Goal: Information Seeking & Learning: Learn about a topic

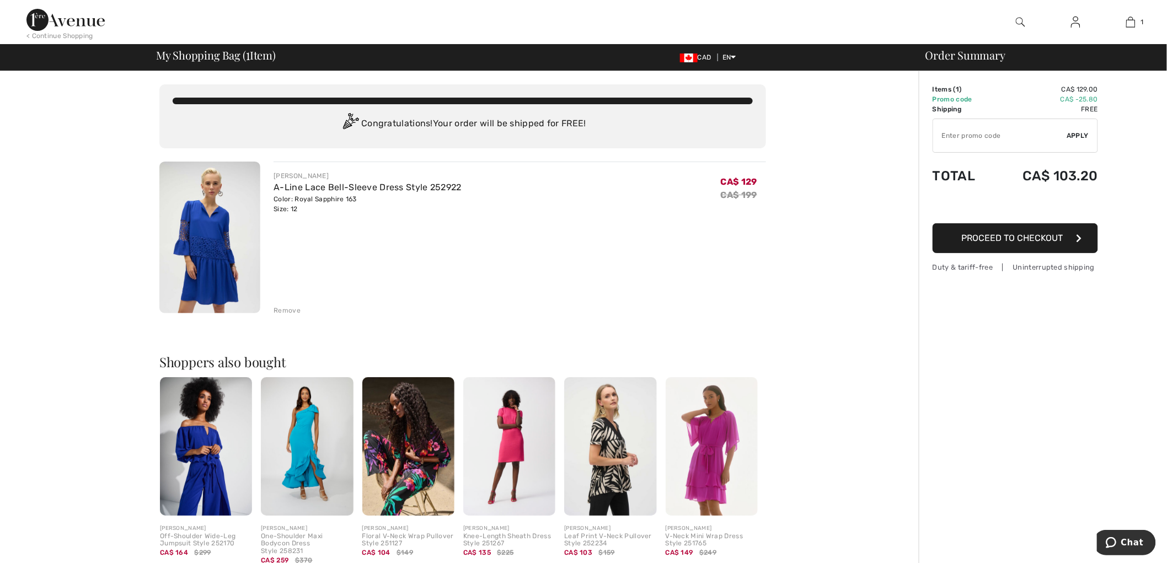
click at [574, 261] on div "JOSEPH RIBKOFF A-Line Lace Bell-Sleeve Dress Style 252922 Color: Royal Sapphire…" at bounding box center [520, 239] width 492 height 154
click at [750, 271] on div "JOSEPH RIBKOFF A-Line Lace Bell-Sleeve Dress Style 252922 Color: Royal Sapphire…" at bounding box center [520, 239] width 492 height 154
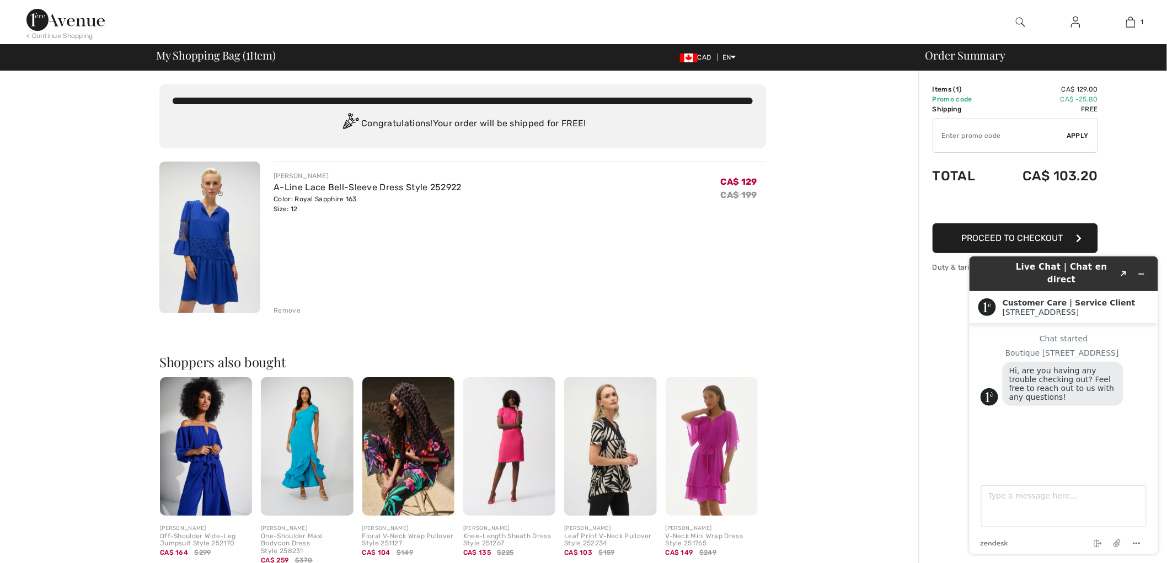
click at [997, 14] on div at bounding box center [1020, 22] width 55 height 44
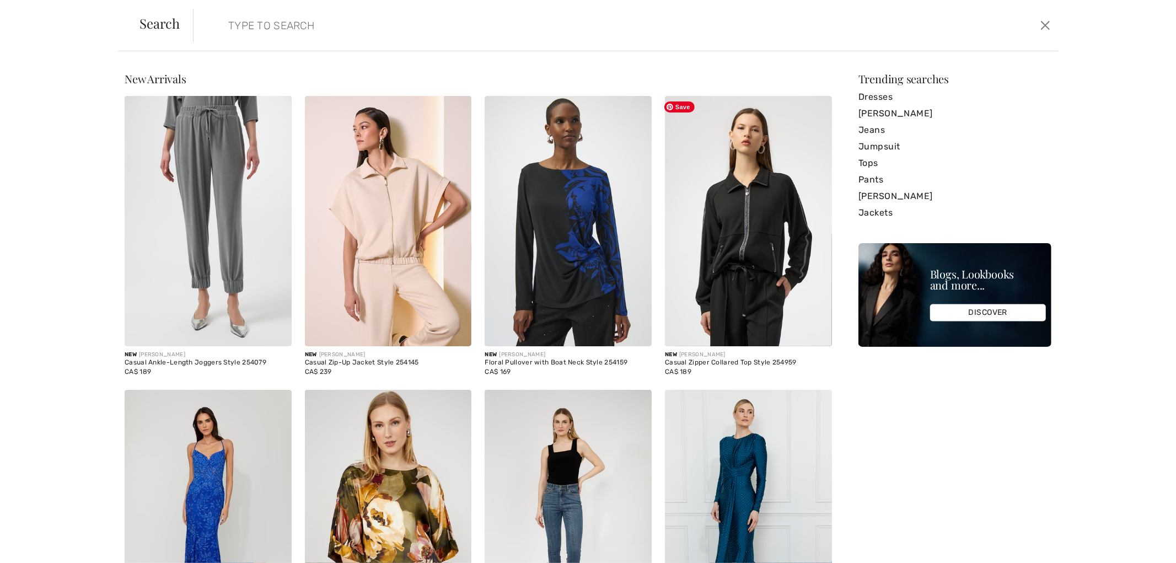
paste input "253282"
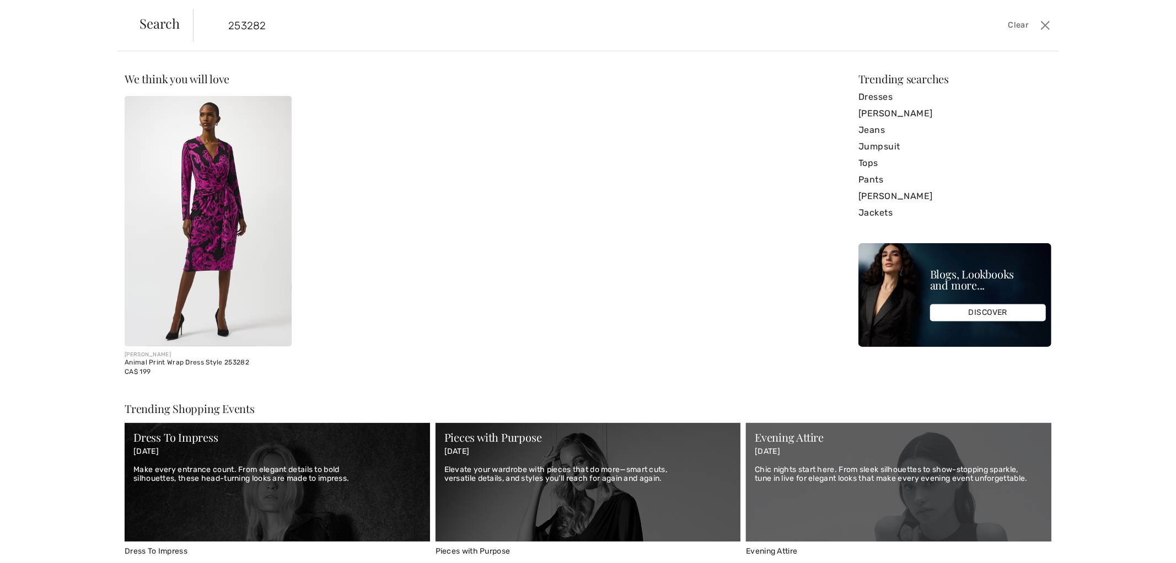
type input "253282"
click at [218, 191] on img at bounding box center [208, 221] width 167 height 250
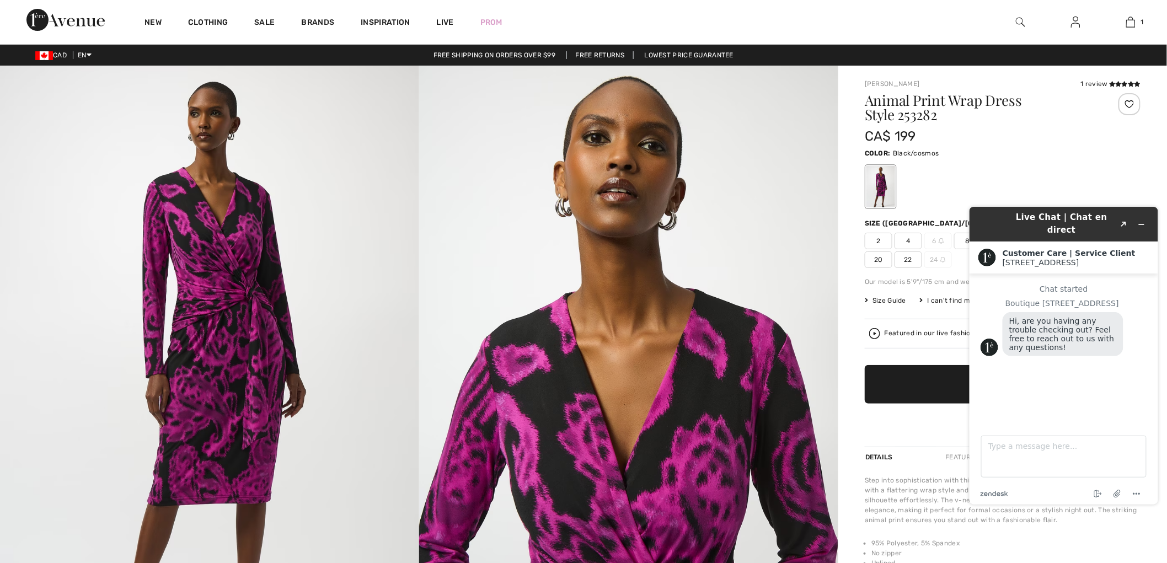
click at [1026, 29] on div at bounding box center [1020, 22] width 55 height 44
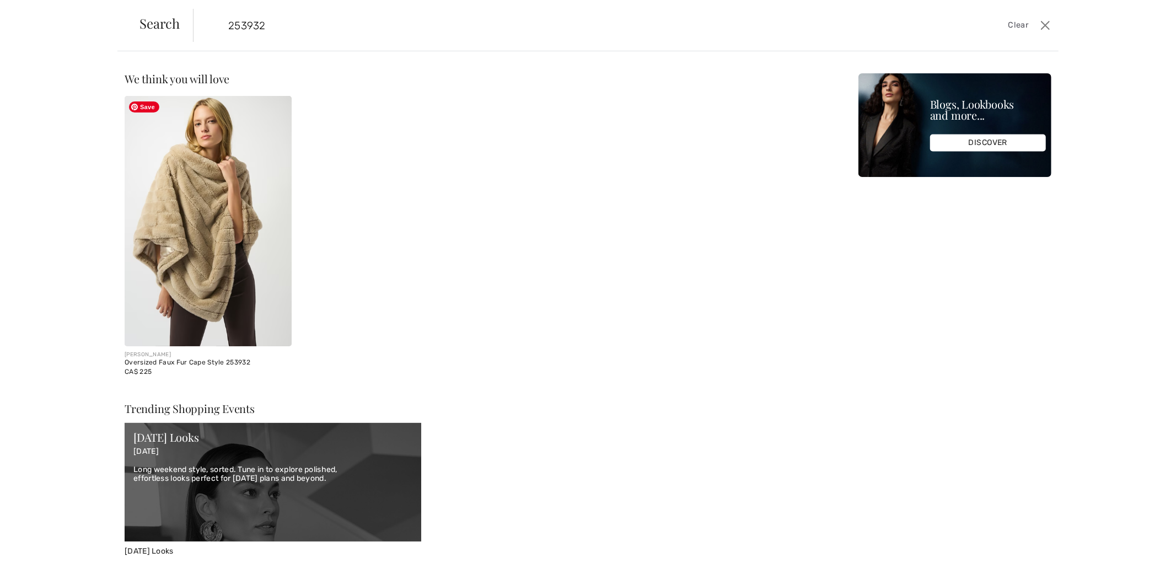
type input "253932"
click at [184, 281] on img at bounding box center [208, 221] width 167 height 250
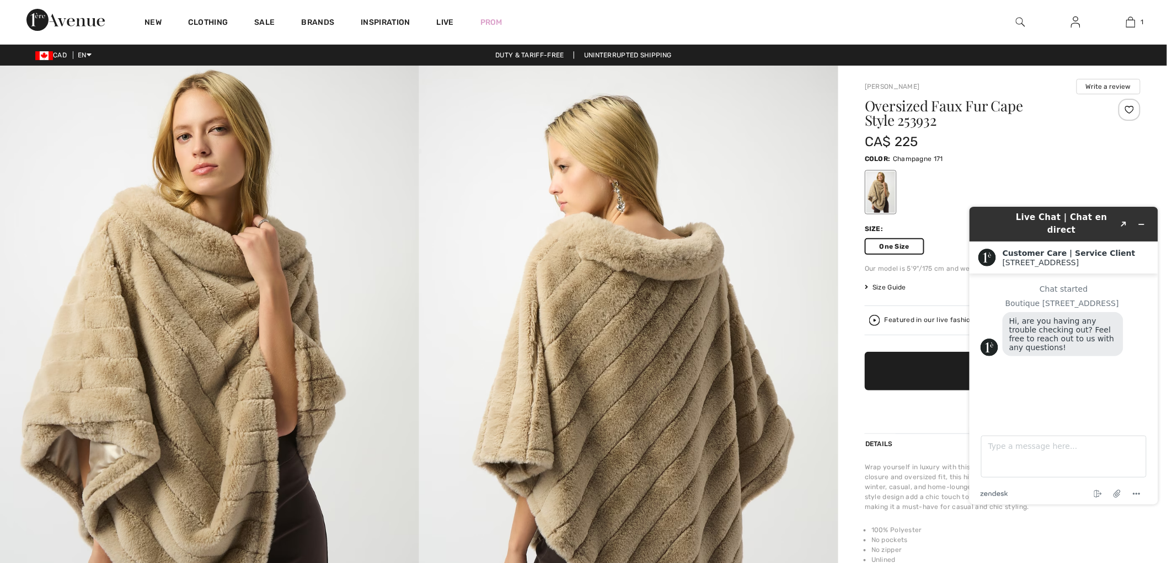
click at [1116, 174] on div at bounding box center [1003, 192] width 276 height 46
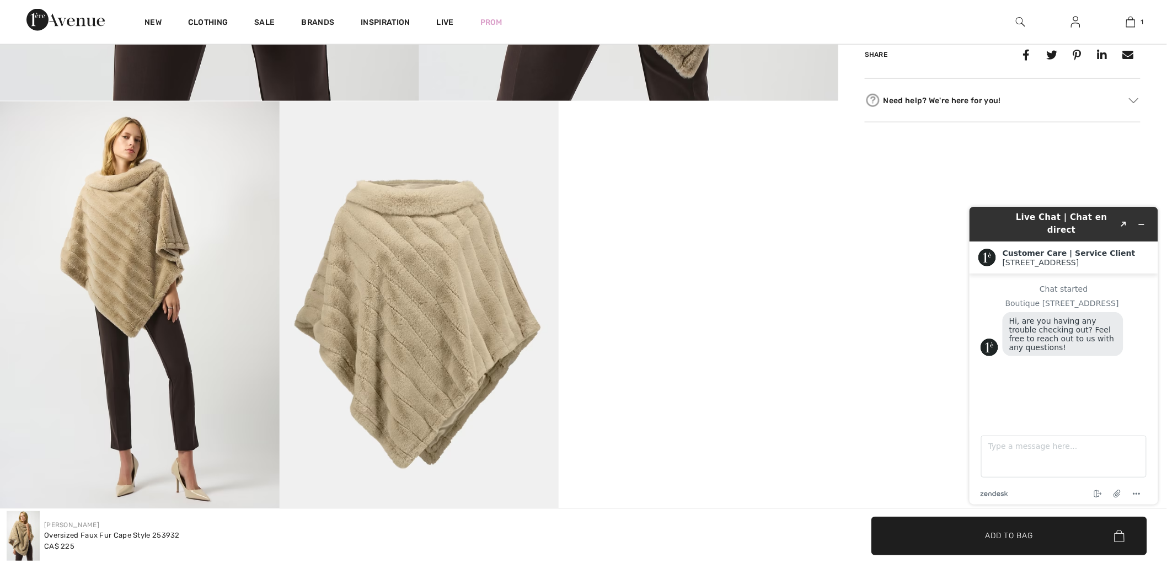
scroll to position [674, 0]
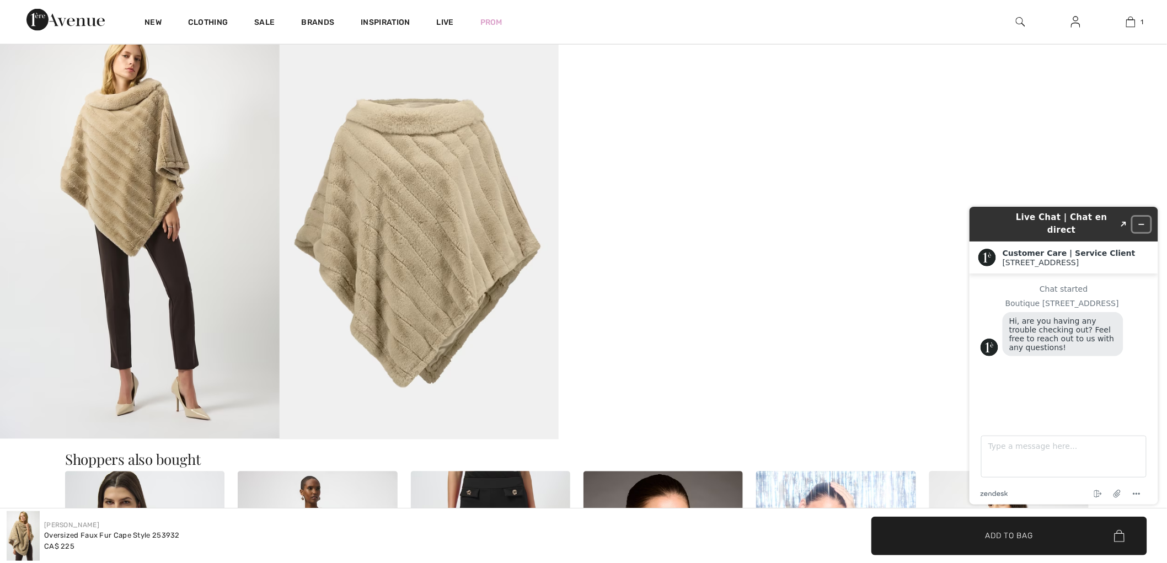
click at [1147, 222] on button "Minimize widget" at bounding box center [1141, 223] width 18 height 15
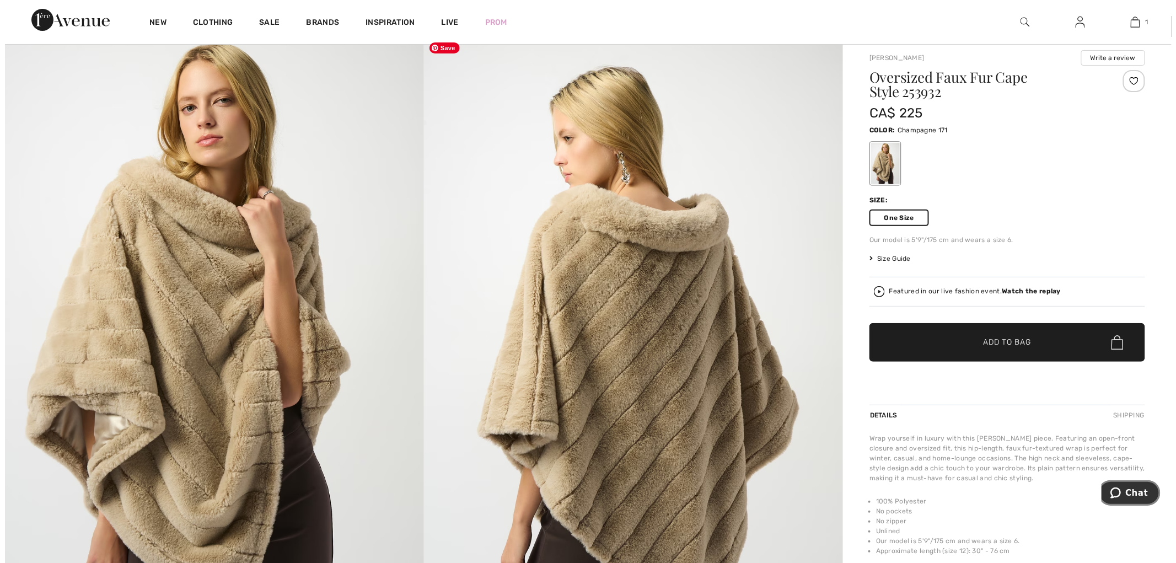
scroll to position [0, 0]
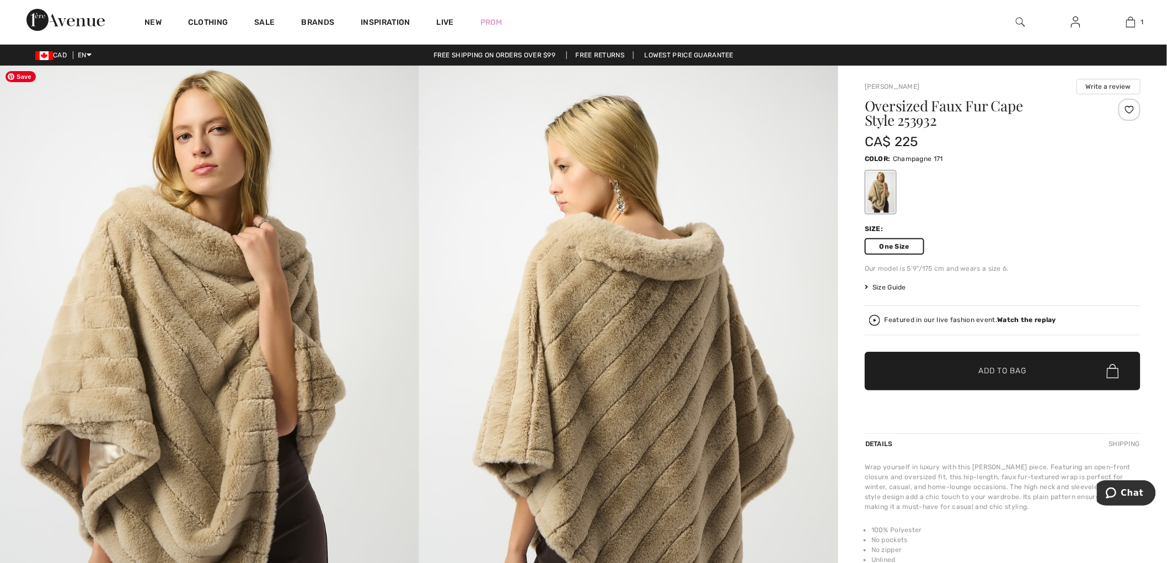
click at [196, 422] on img at bounding box center [209, 380] width 419 height 628
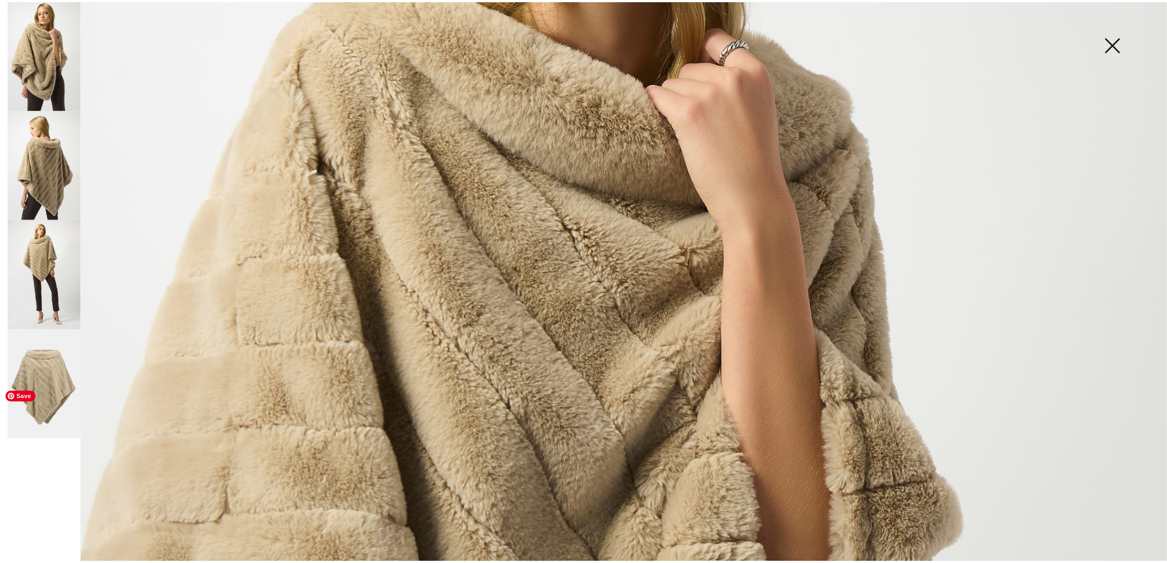
scroll to position [551, 0]
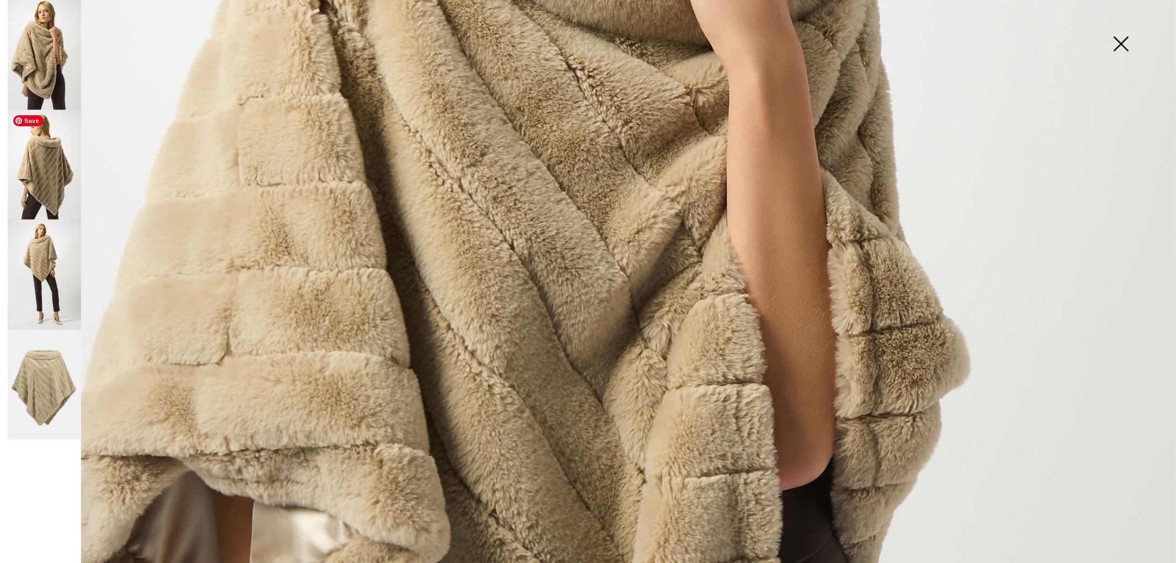
click at [45, 195] on img at bounding box center [44, 165] width 73 height 110
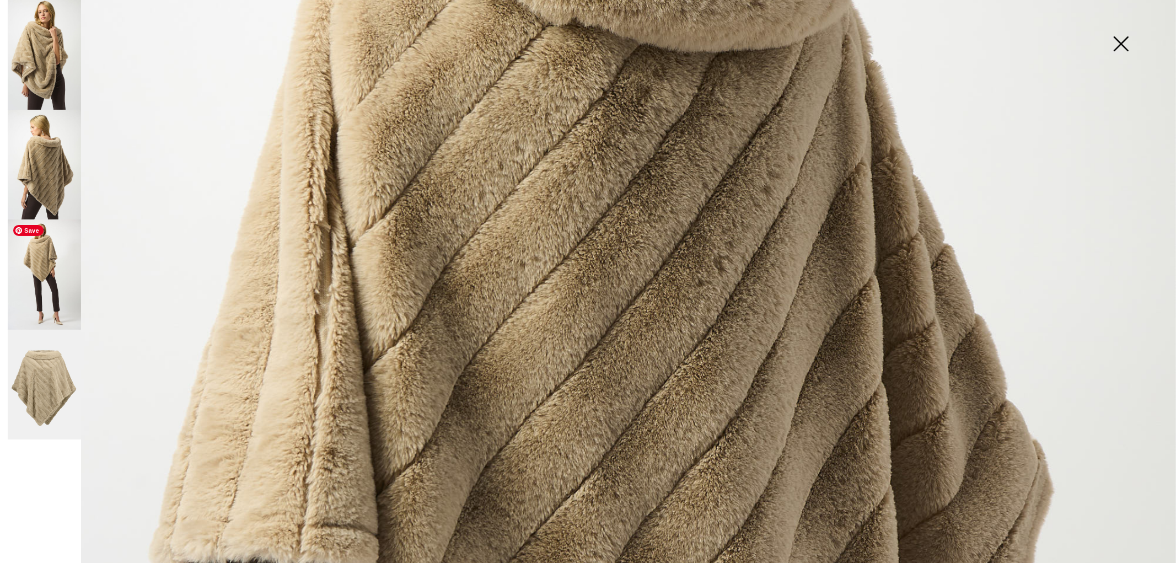
click at [37, 255] on img at bounding box center [44, 274] width 73 height 110
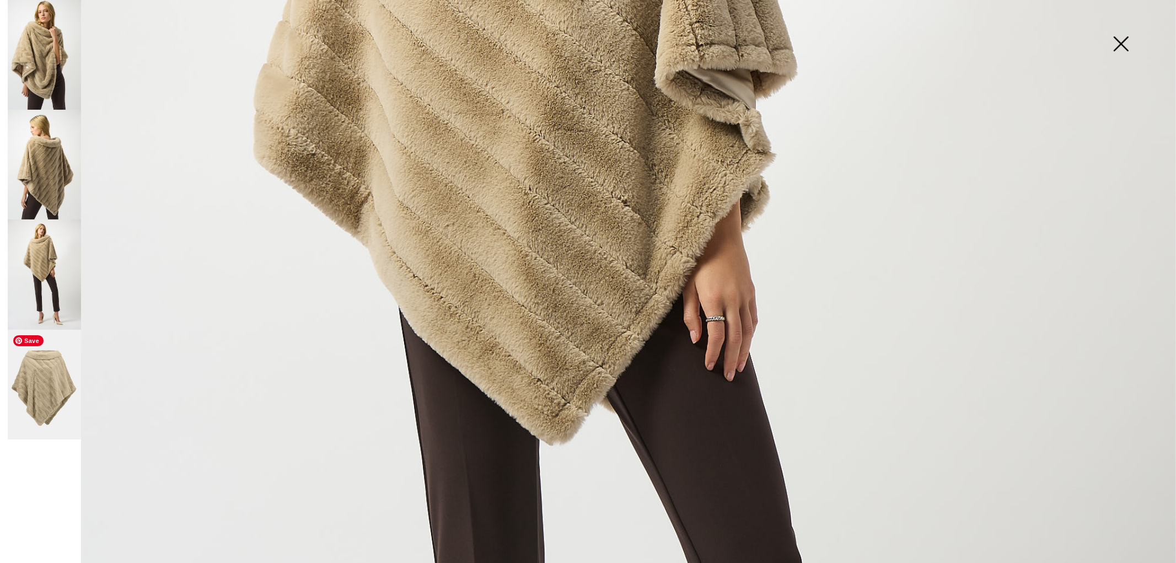
click at [43, 355] on img at bounding box center [44, 385] width 73 height 110
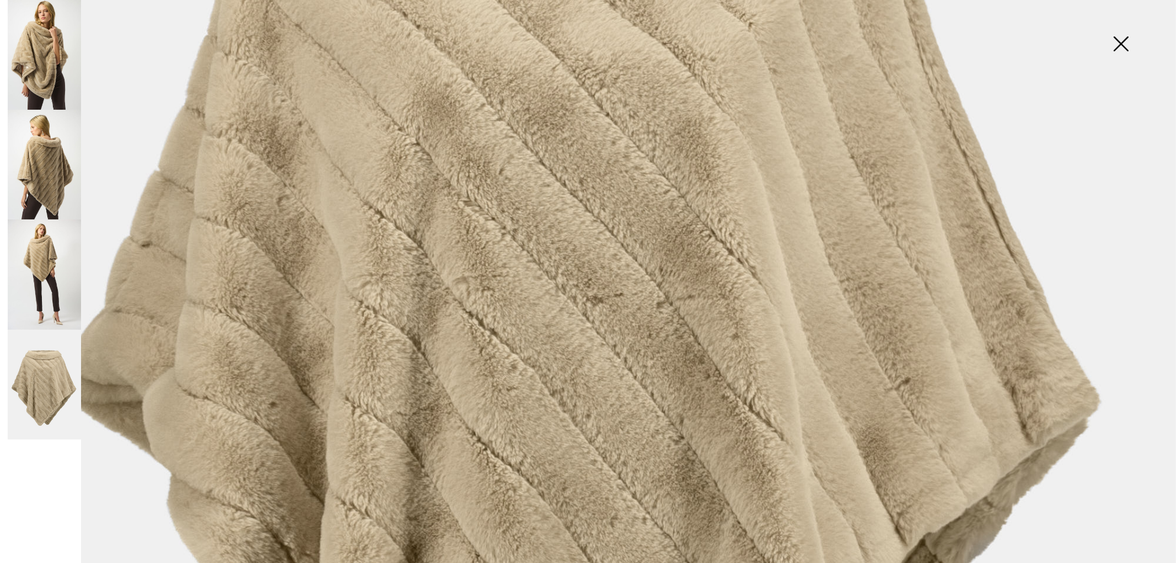
click at [1109, 47] on img at bounding box center [1121, 45] width 55 height 57
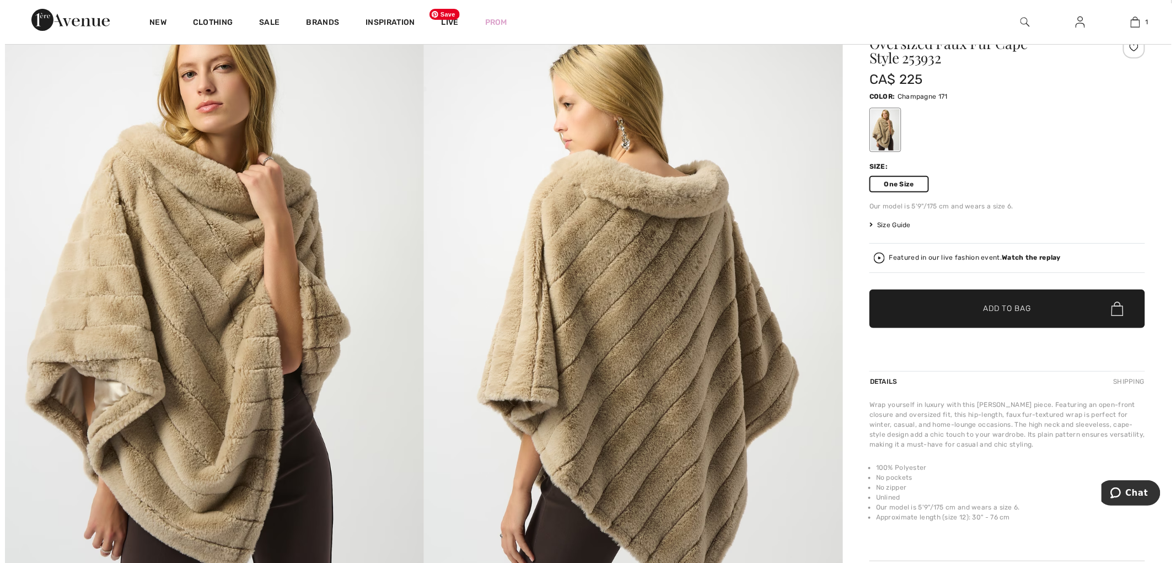
scroll to position [61, 0]
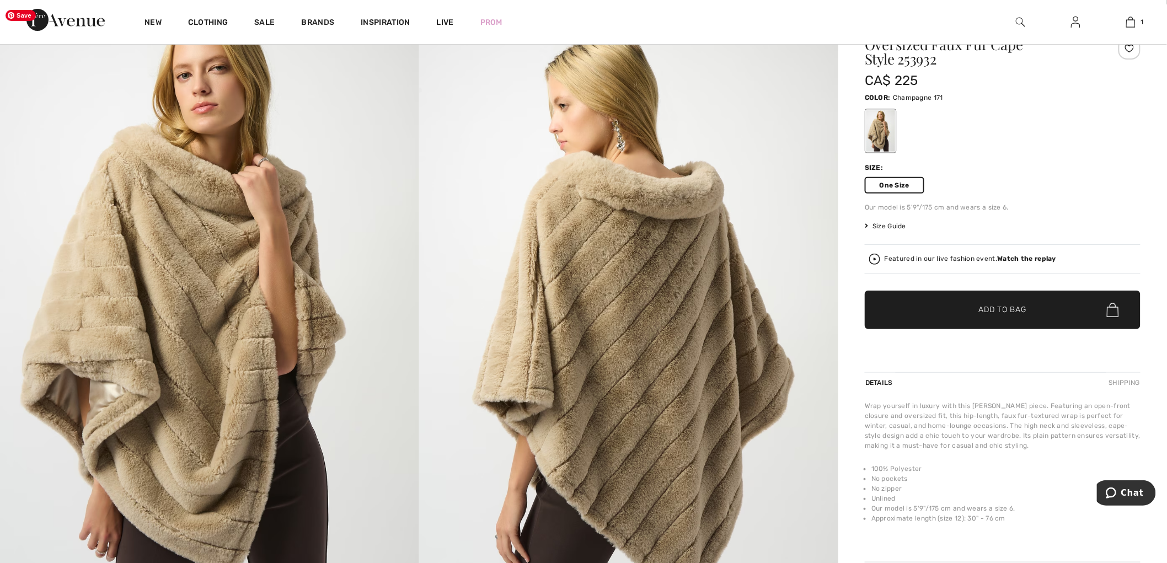
click at [362, 386] on img at bounding box center [209, 318] width 419 height 628
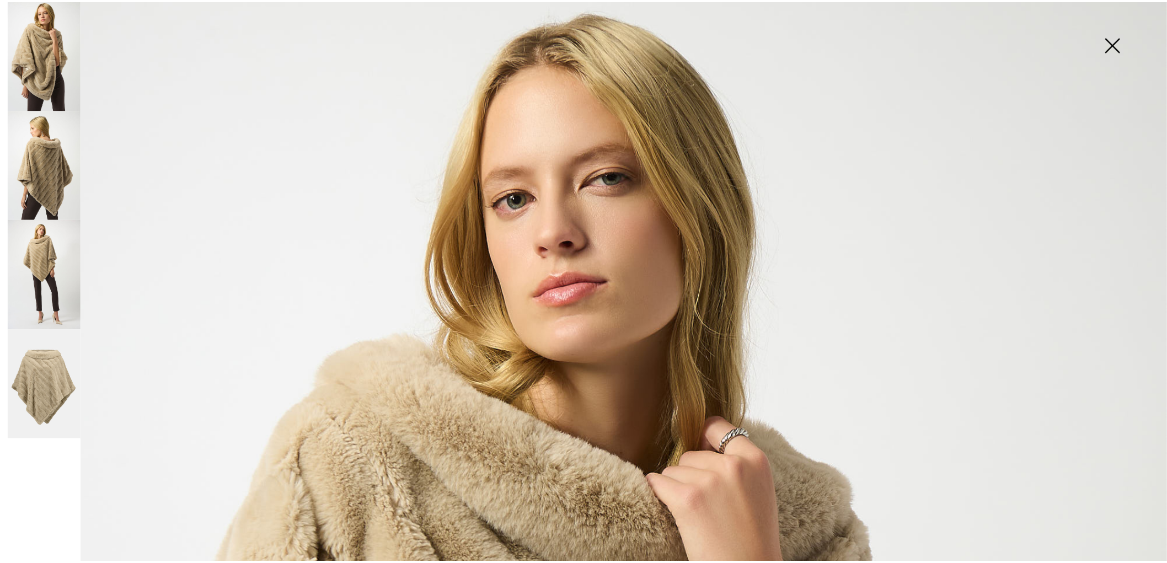
scroll to position [0, 0]
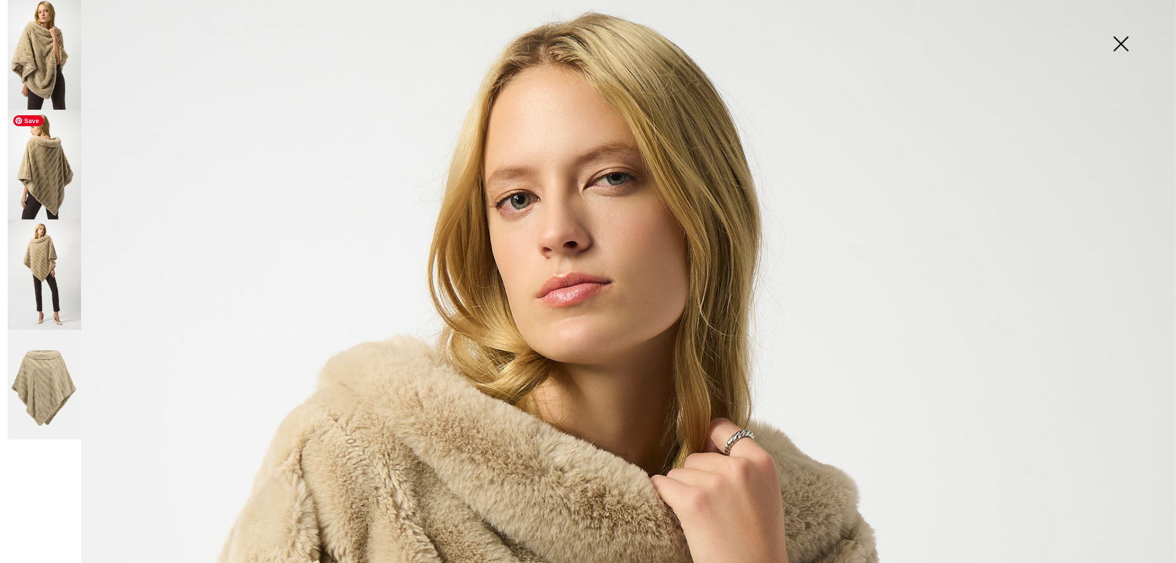
click at [46, 169] on img at bounding box center [44, 165] width 73 height 110
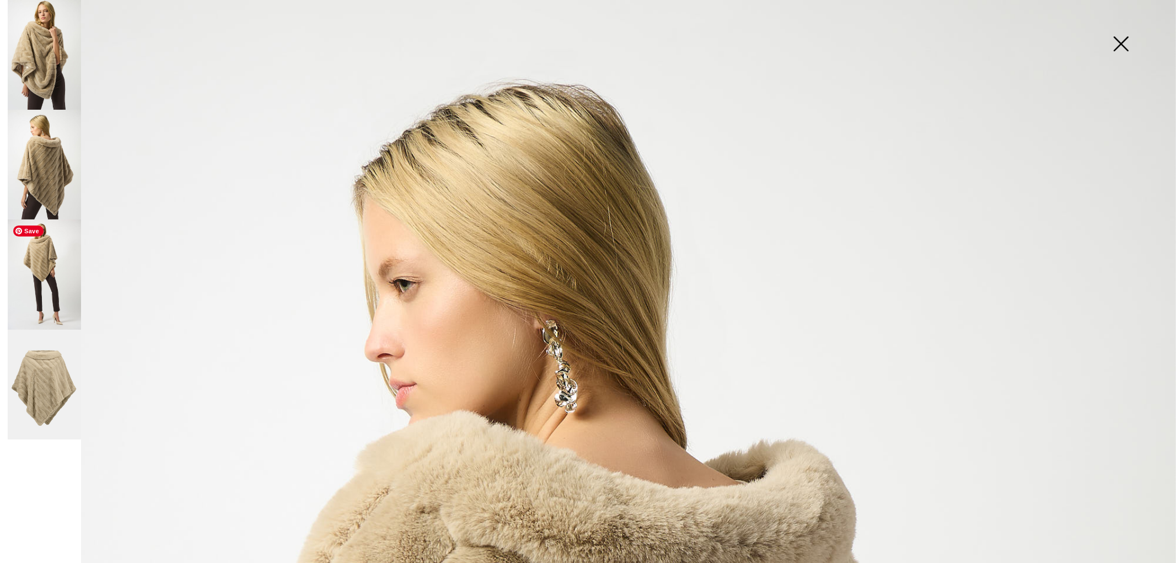
click at [34, 282] on img at bounding box center [44, 274] width 73 height 110
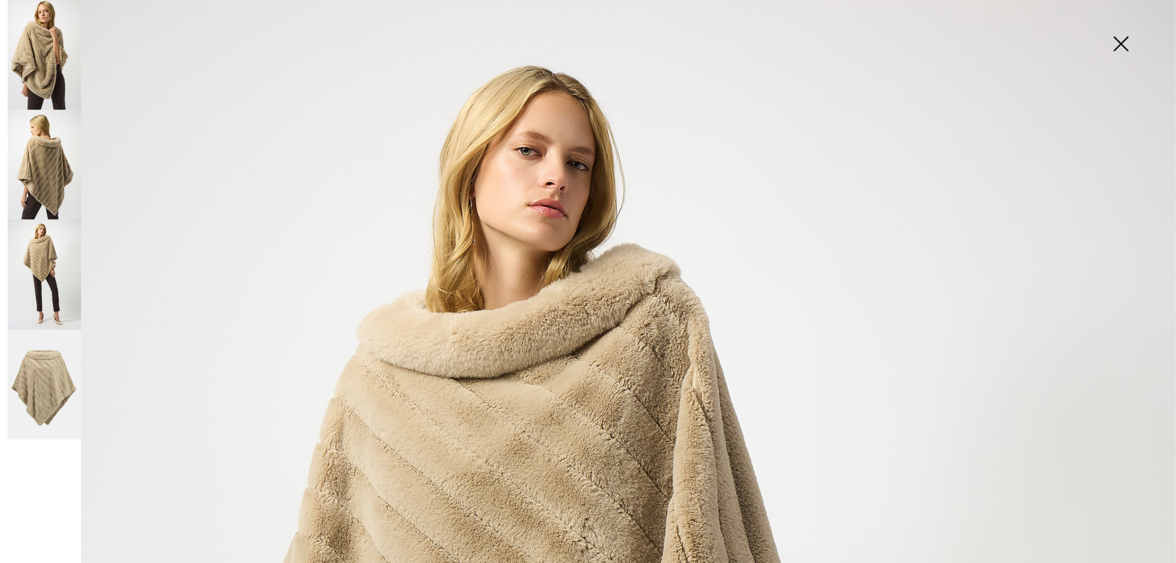
click at [1104, 46] on img at bounding box center [1121, 45] width 55 height 57
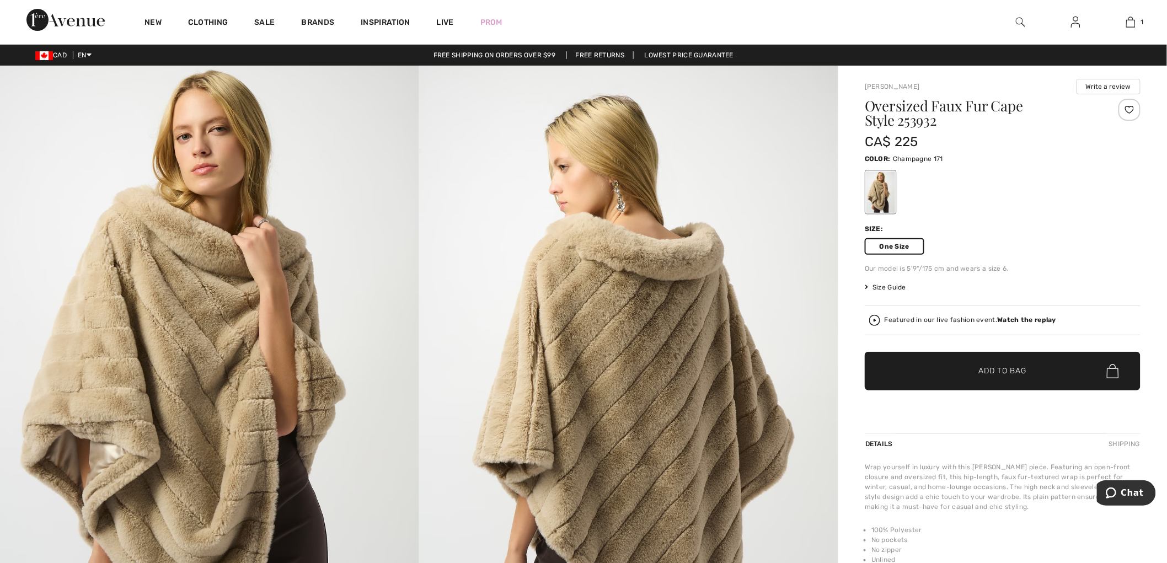
click at [1011, 19] on div at bounding box center [1020, 22] width 55 height 44
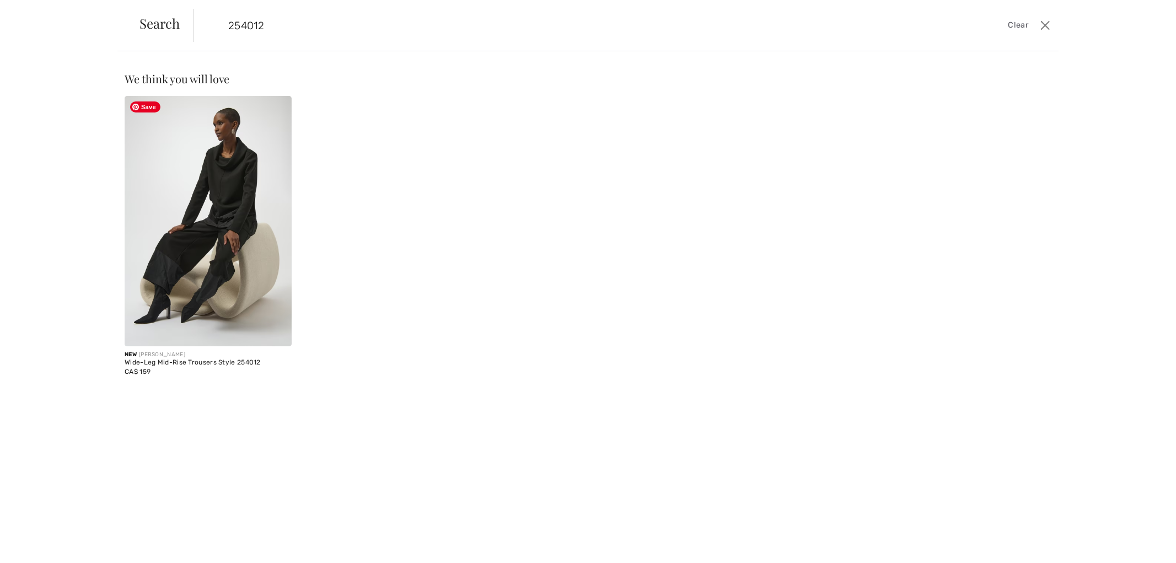
type input "254012"
click at [180, 235] on img at bounding box center [208, 221] width 167 height 250
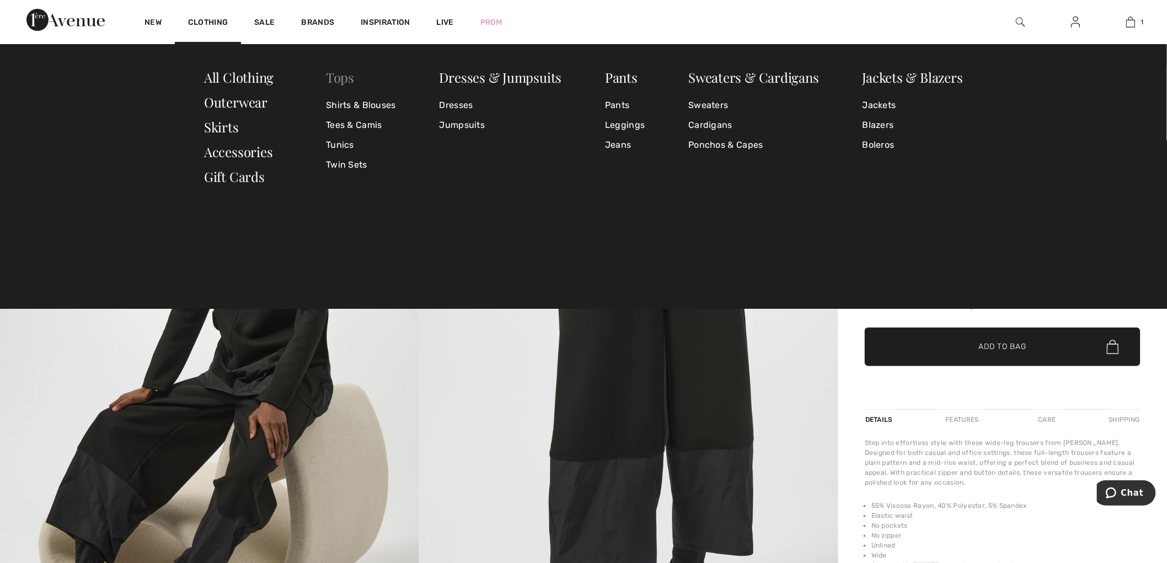
click at [348, 82] on link "Tops" at bounding box center [340, 77] width 28 height 18
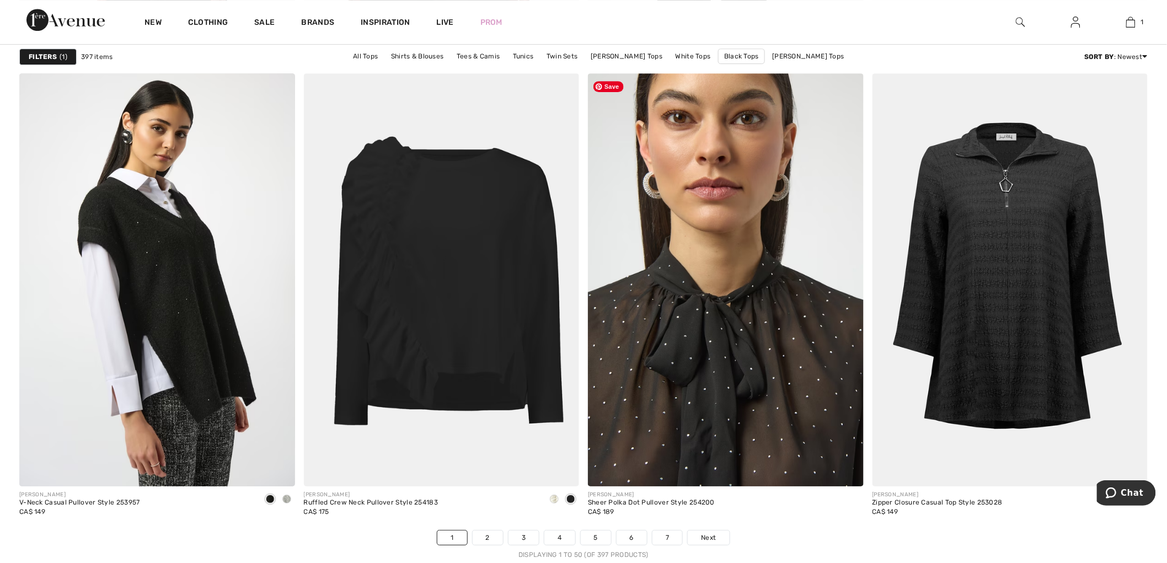
scroll to position [6740, 0]
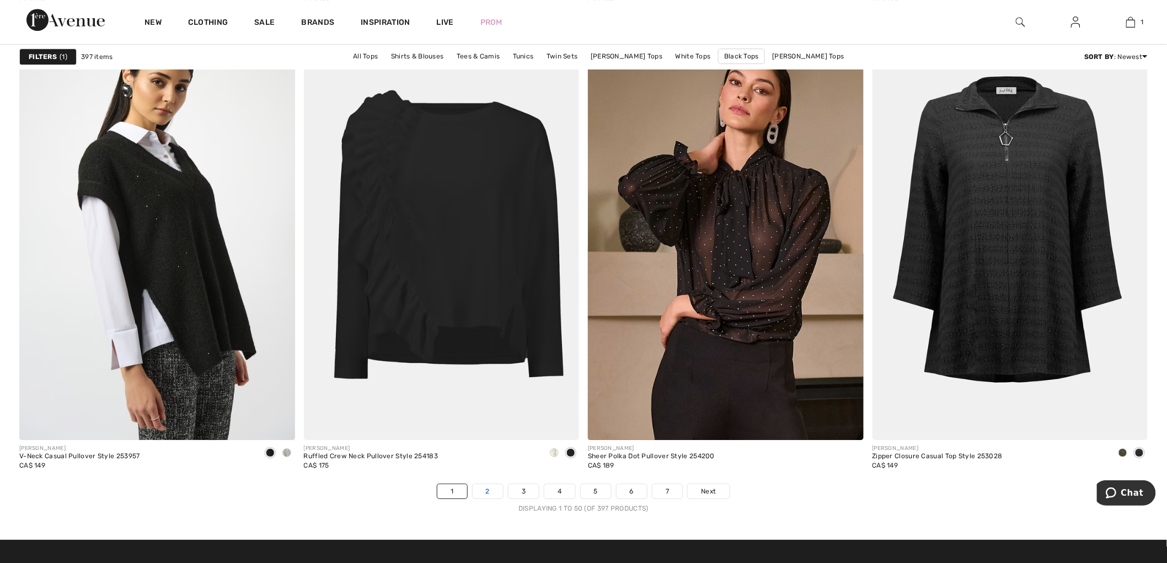
click at [475, 494] on link "2" at bounding box center [488, 491] width 30 height 14
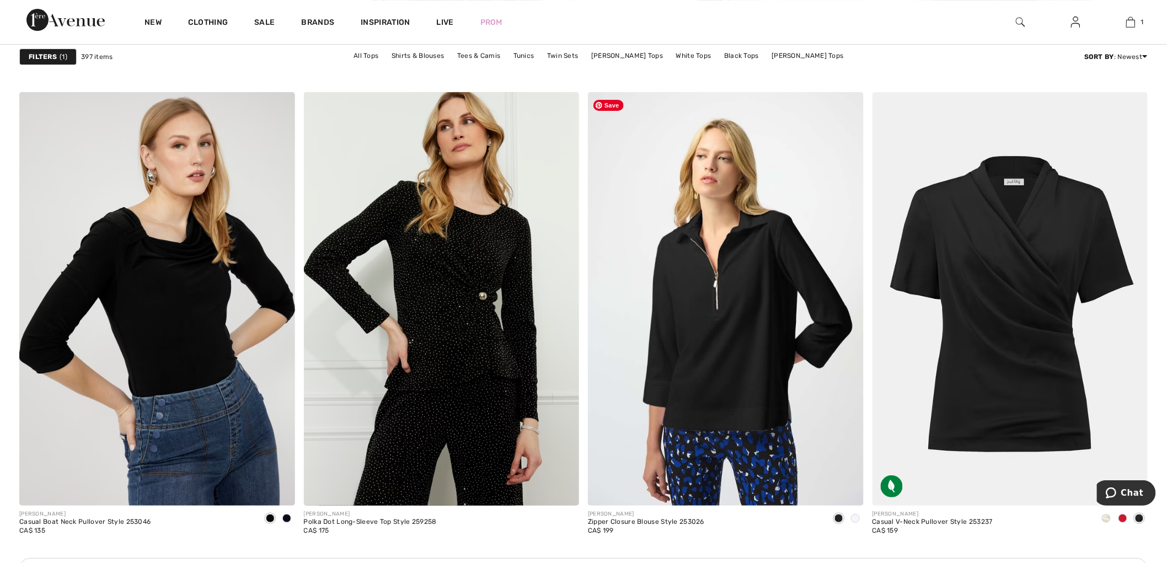
scroll to position [5086, 0]
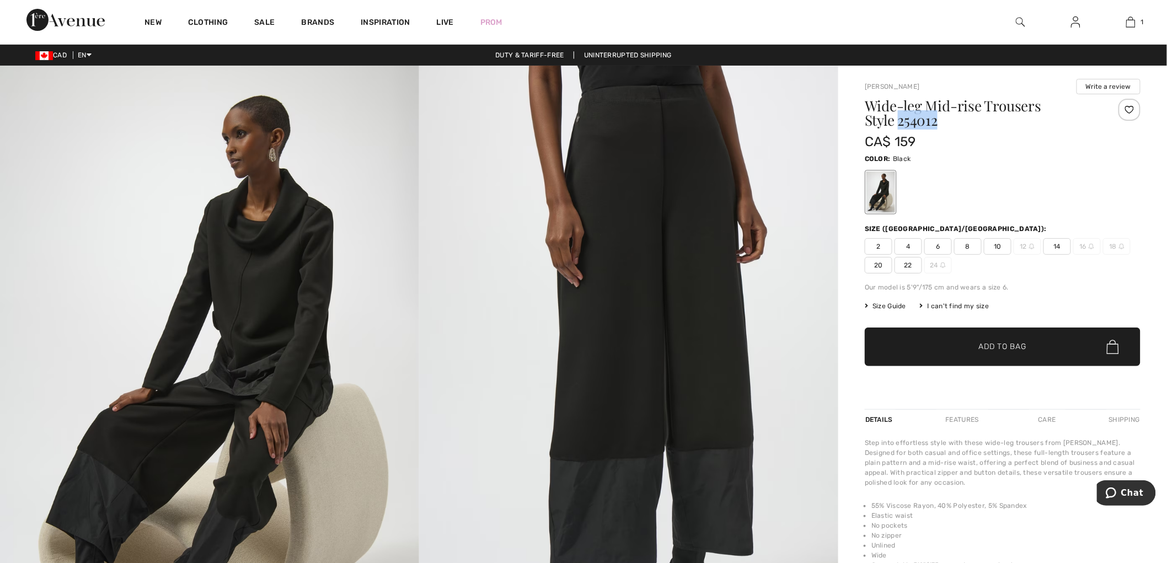
click at [1019, 21] on img at bounding box center [1020, 21] width 9 height 13
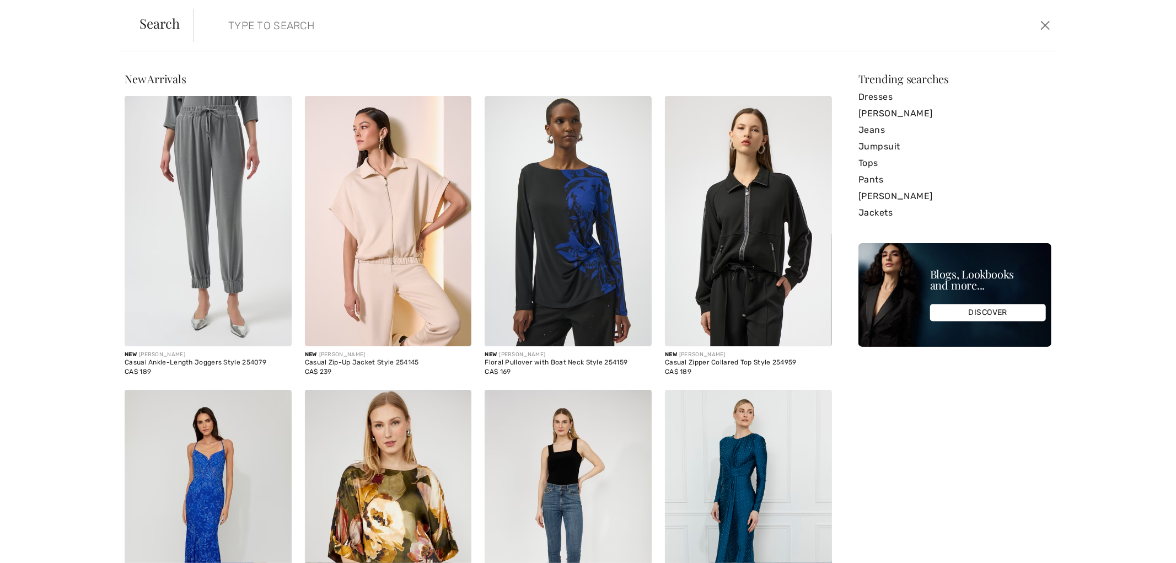
paste input "254012"
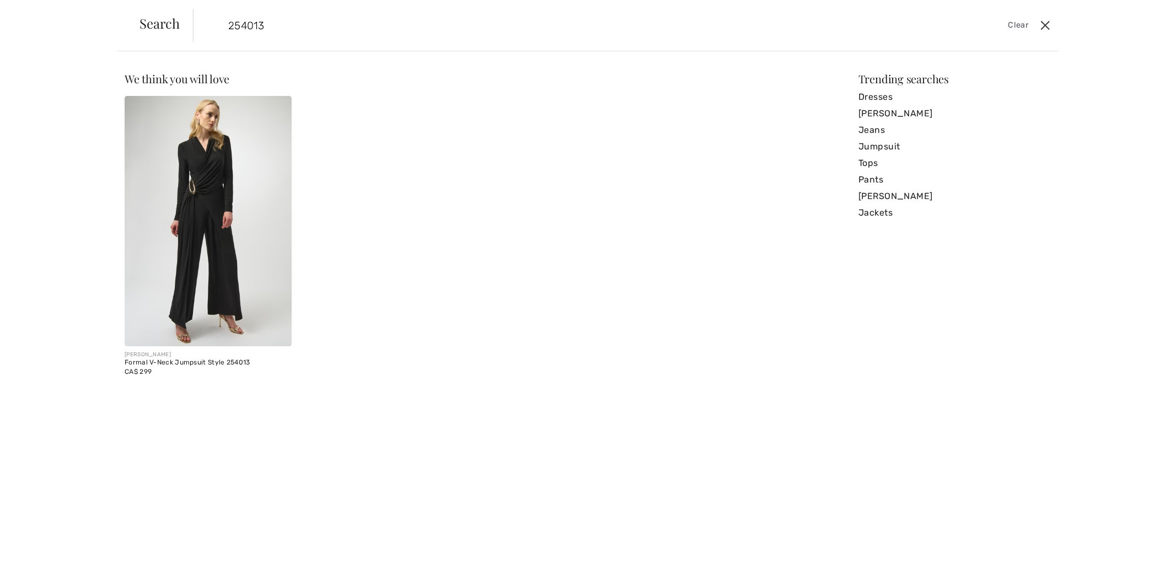
type input "254013"
click at [1050, 25] on button "Close" at bounding box center [1045, 26] width 17 height 18
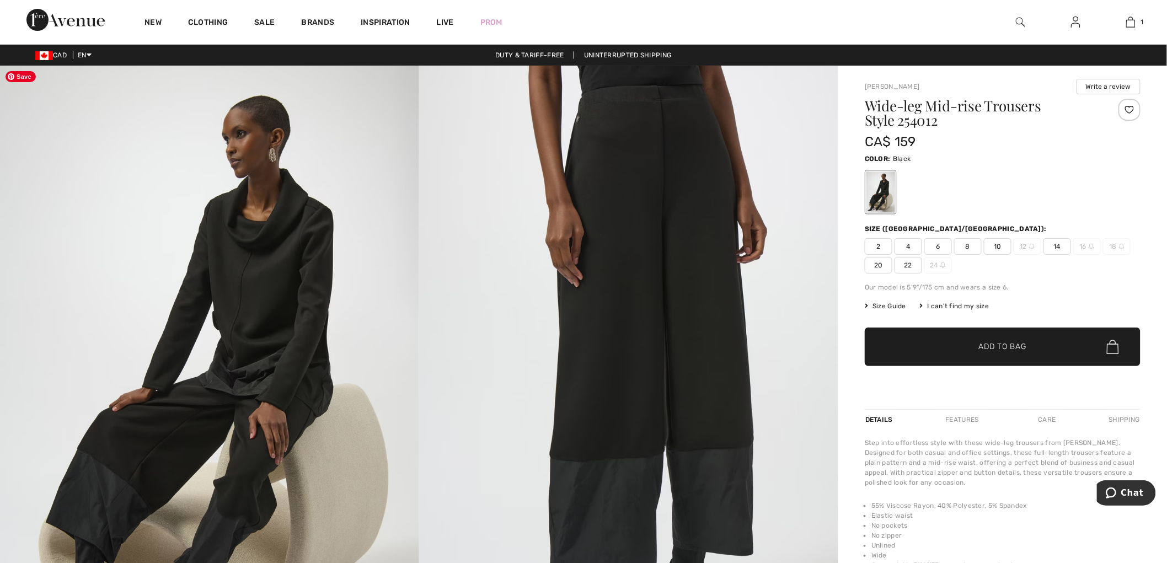
click at [295, 291] on img at bounding box center [209, 380] width 419 height 628
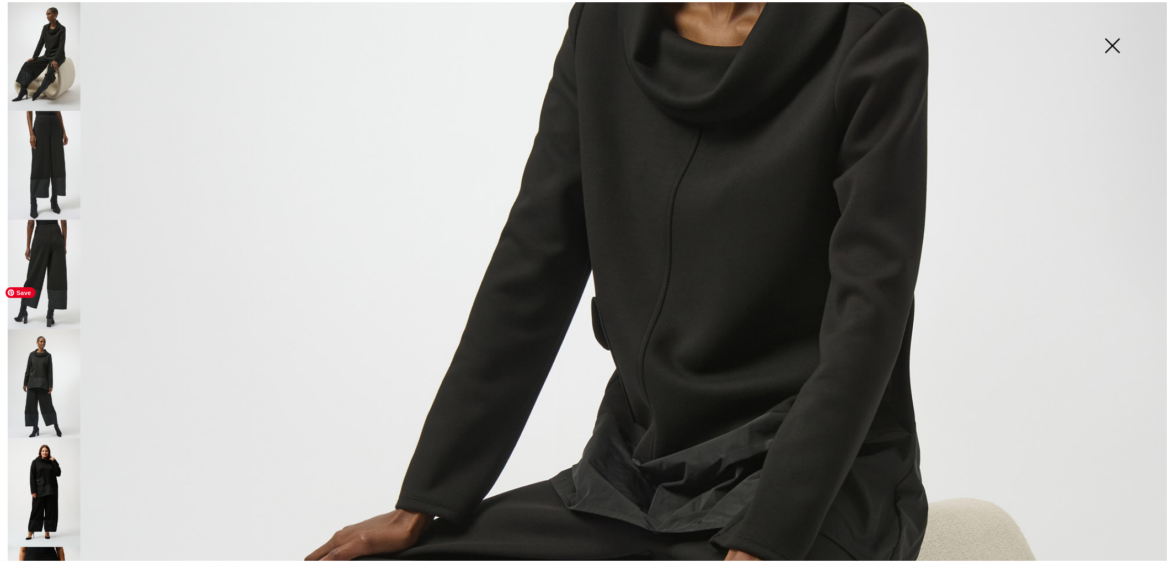
scroll to position [490, 0]
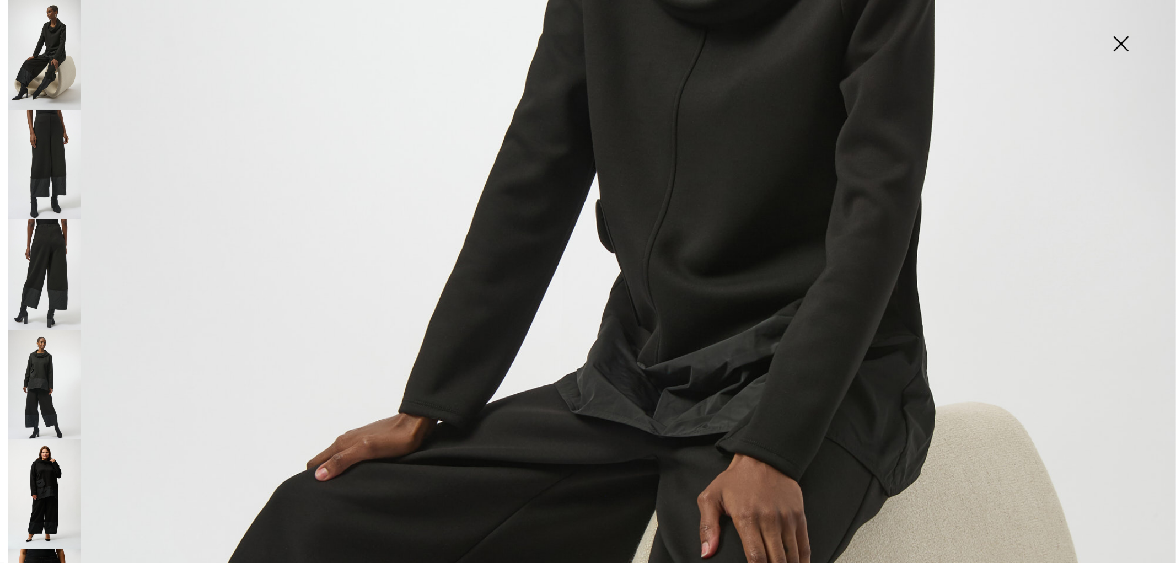
click at [1109, 53] on img at bounding box center [1121, 45] width 55 height 57
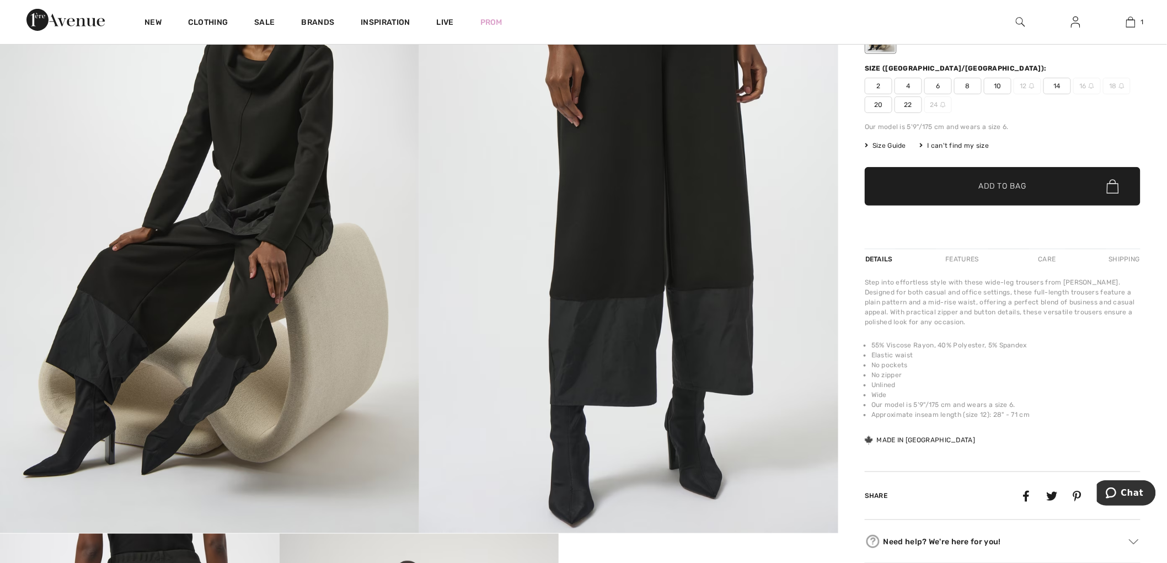
scroll to position [0, 0]
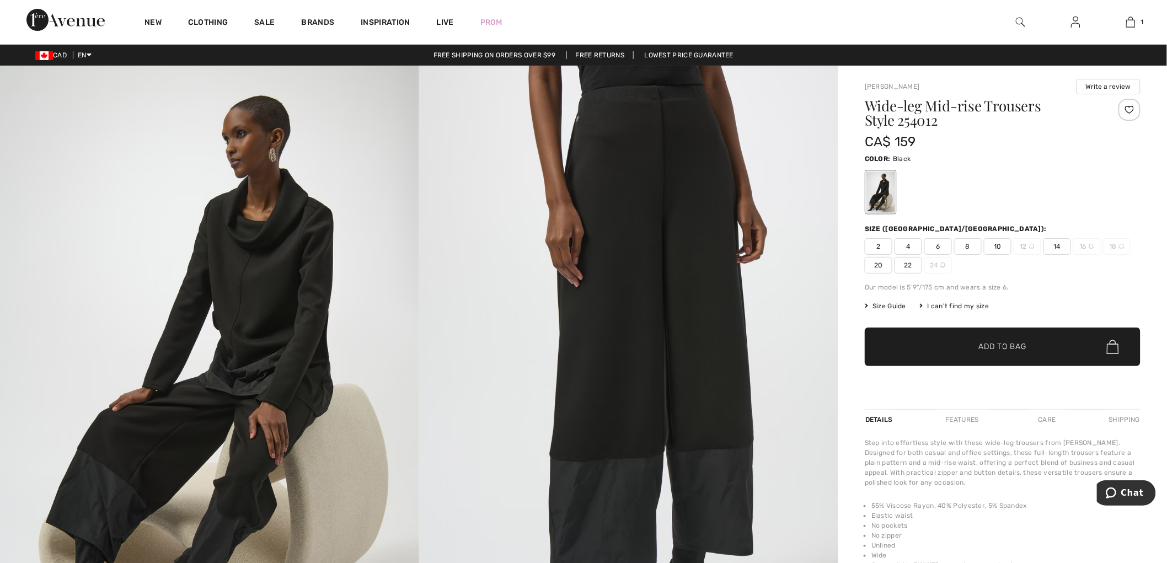
click at [909, 118] on h1 "Wide-leg Mid-rise Trousers Style 254012" at bounding box center [980, 113] width 230 height 29
copy h1 "254012"
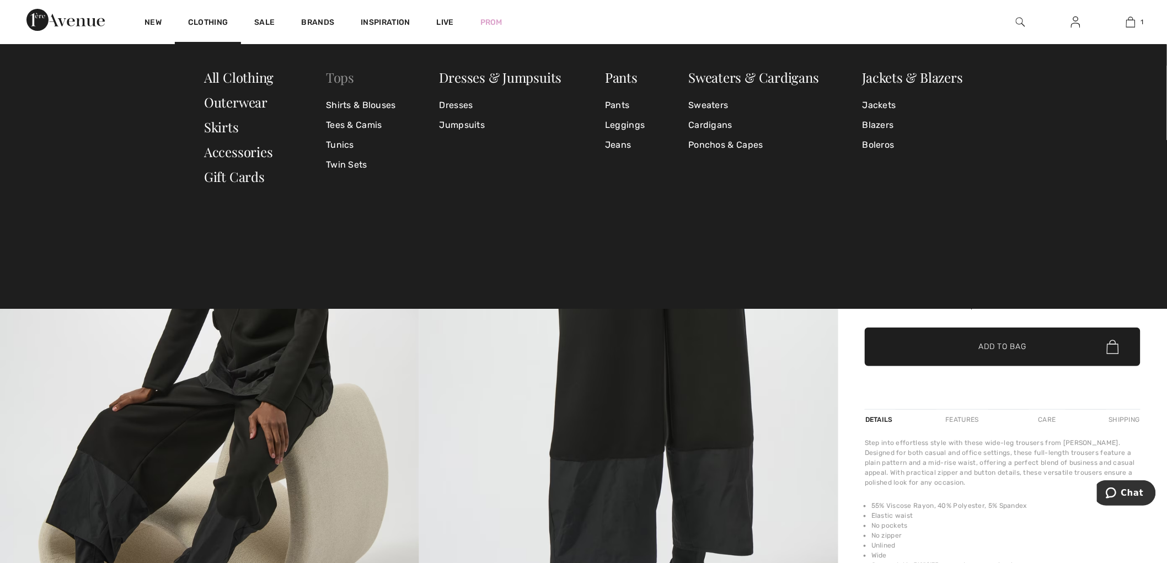
click at [346, 82] on link "Tops" at bounding box center [340, 77] width 28 height 18
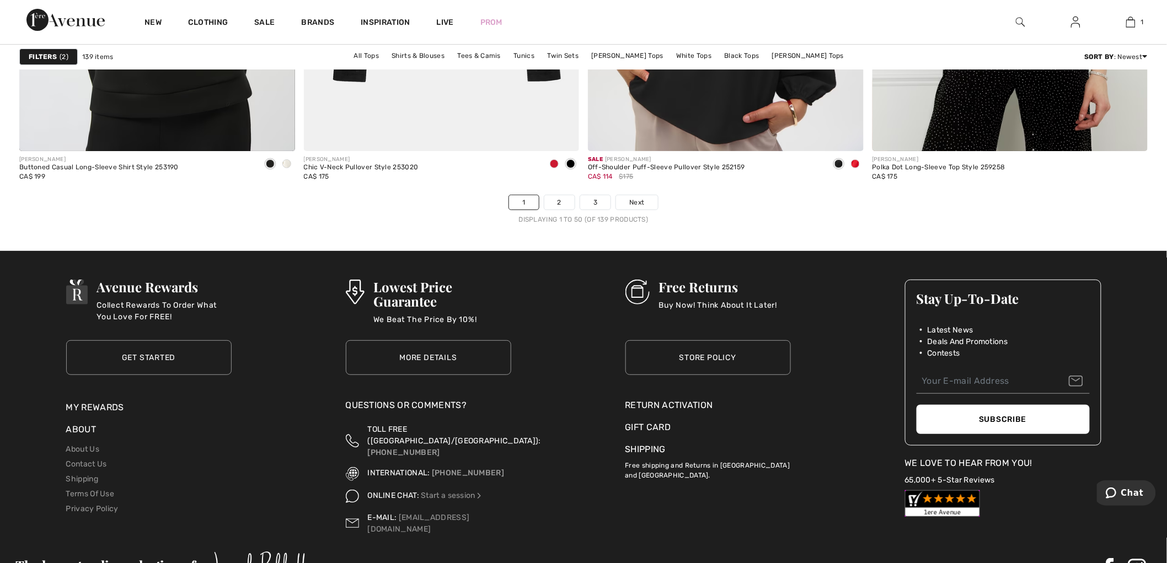
scroll to position [7046, 0]
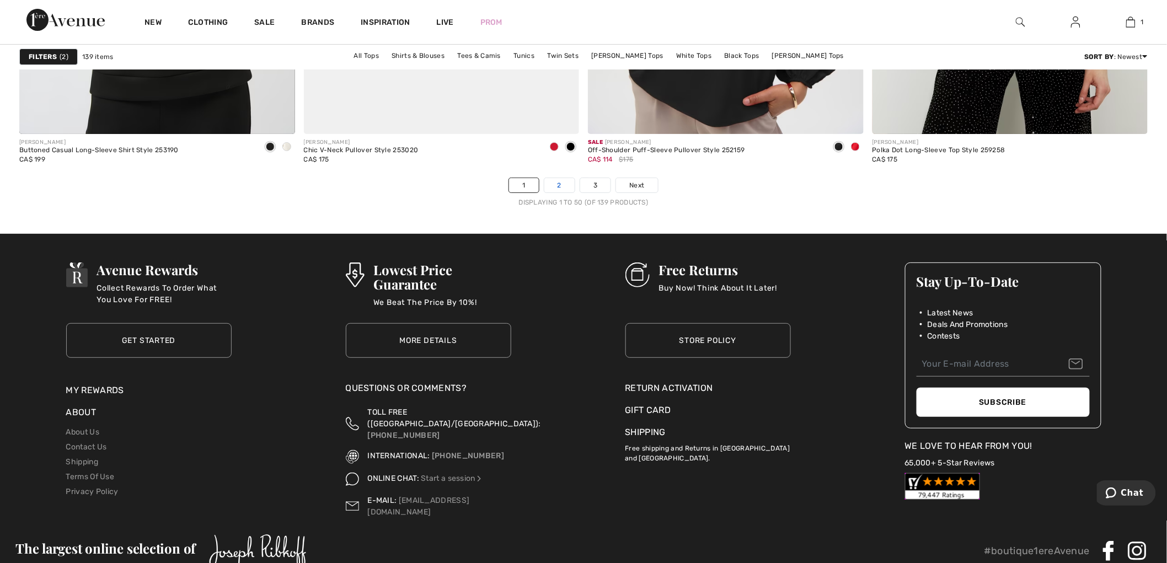
click at [561, 183] on link "2" at bounding box center [559, 185] width 30 height 14
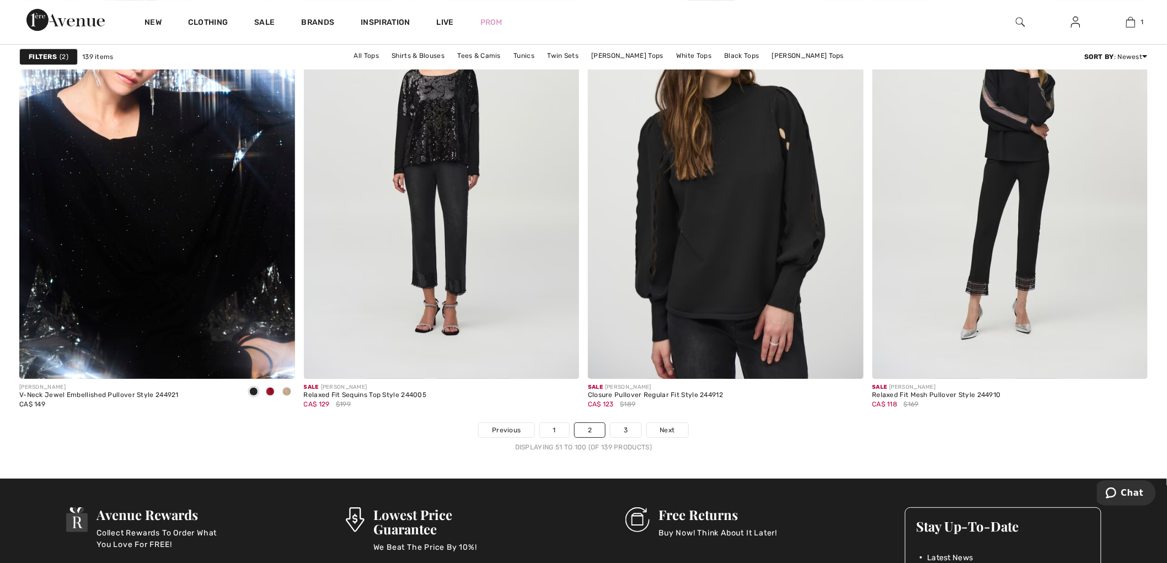
scroll to position [6863, 0]
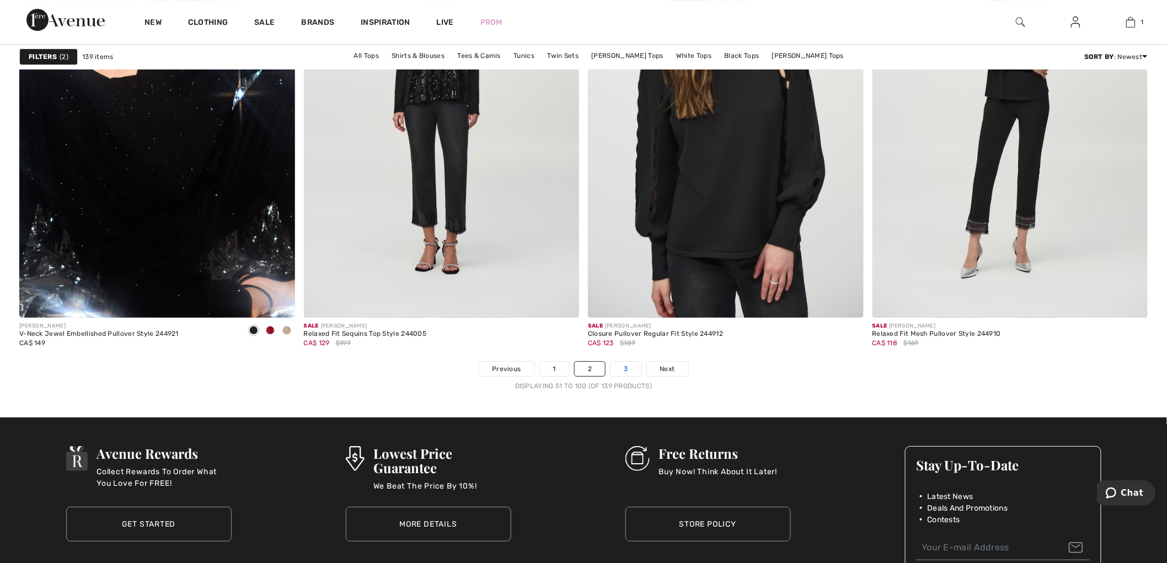
click at [619, 367] on link "3" at bounding box center [625, 369] width 30 height 14
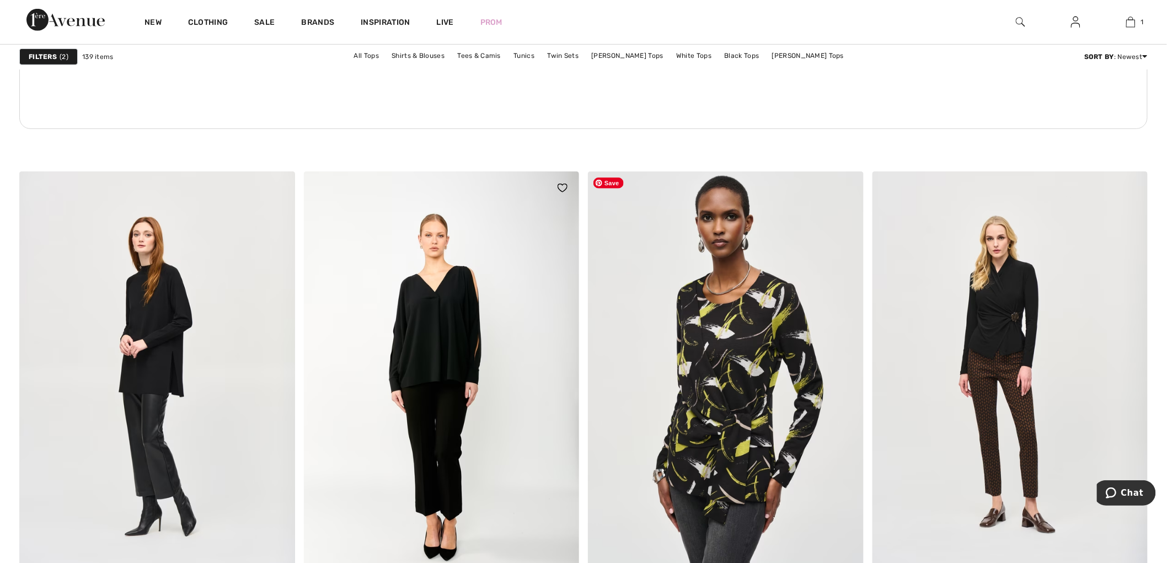
scroll to position [2022, 0]
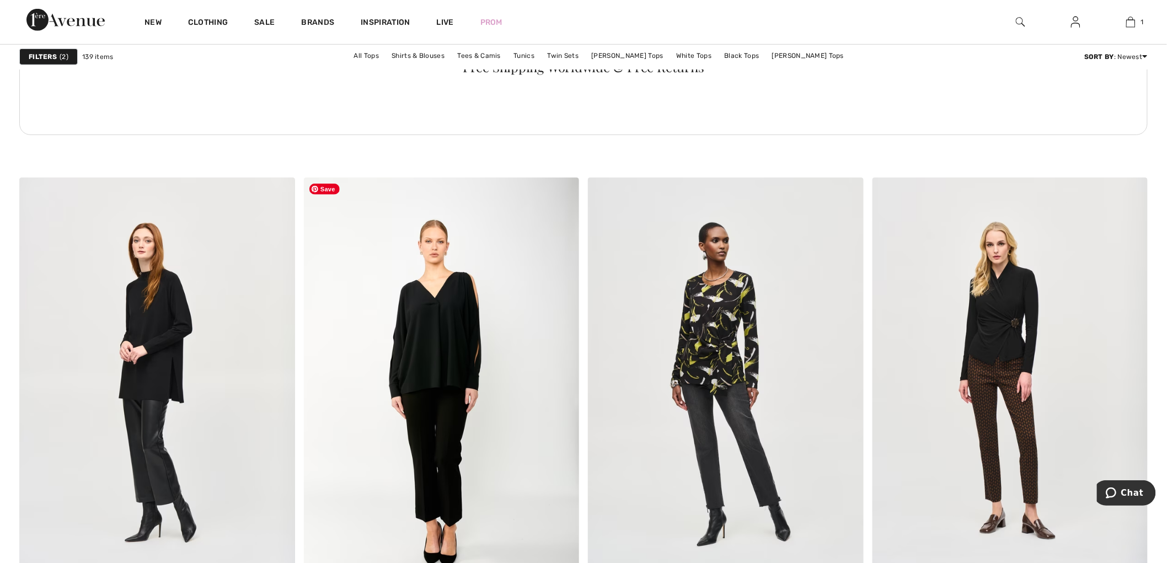
click at [242, 113] on div "Free Shipping Worldwide & Free Returns" at bounding box center [583, 69] width 1128 height 132
click at [1023, 25] on img at bounding box center [1020, 21] width 9 height 13
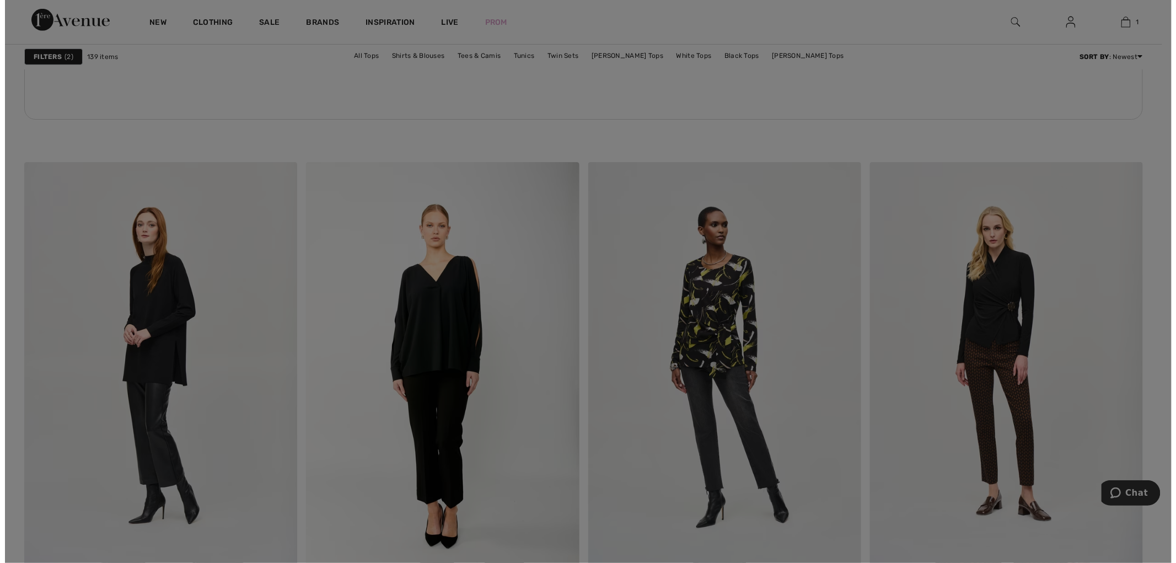
scroll to position [2036, 0]
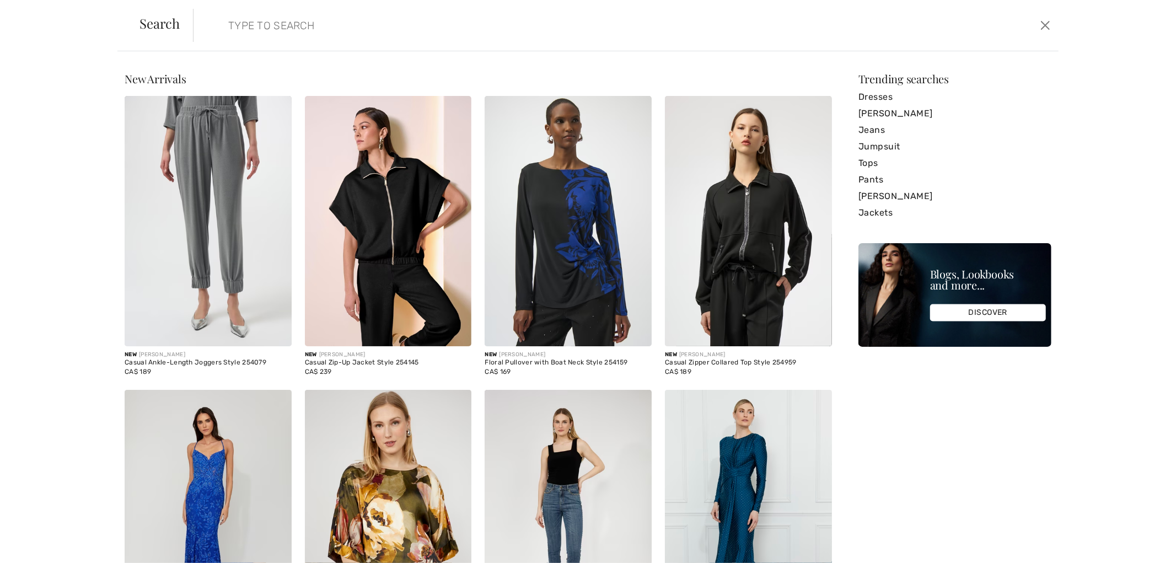
paste input "254012"
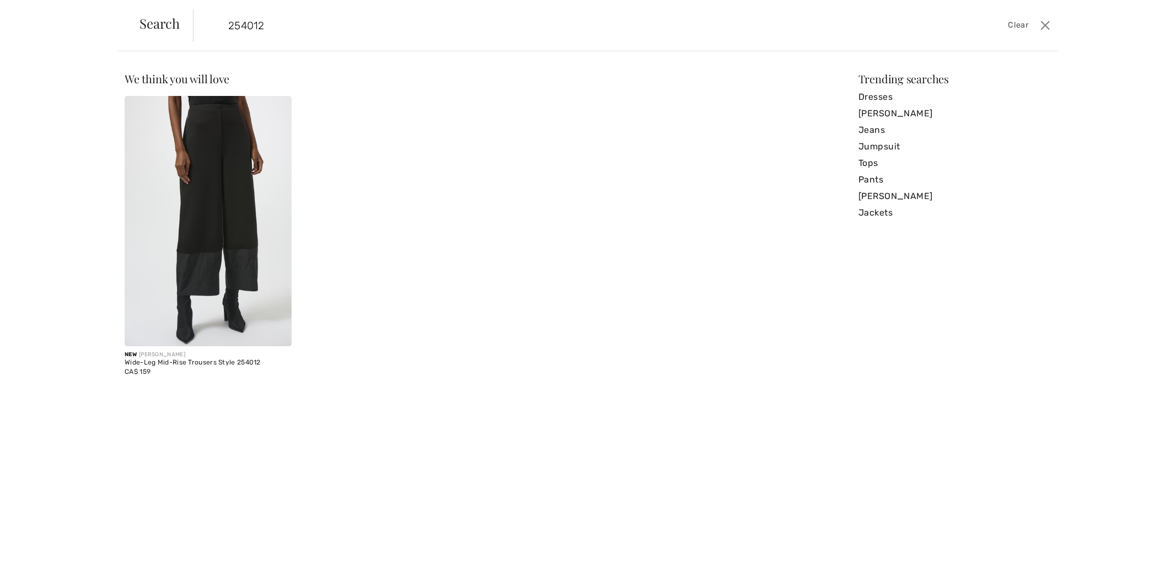
type input "254012"
click at [233, 175] on img at bounding box center [208, 221] width 167 height 250
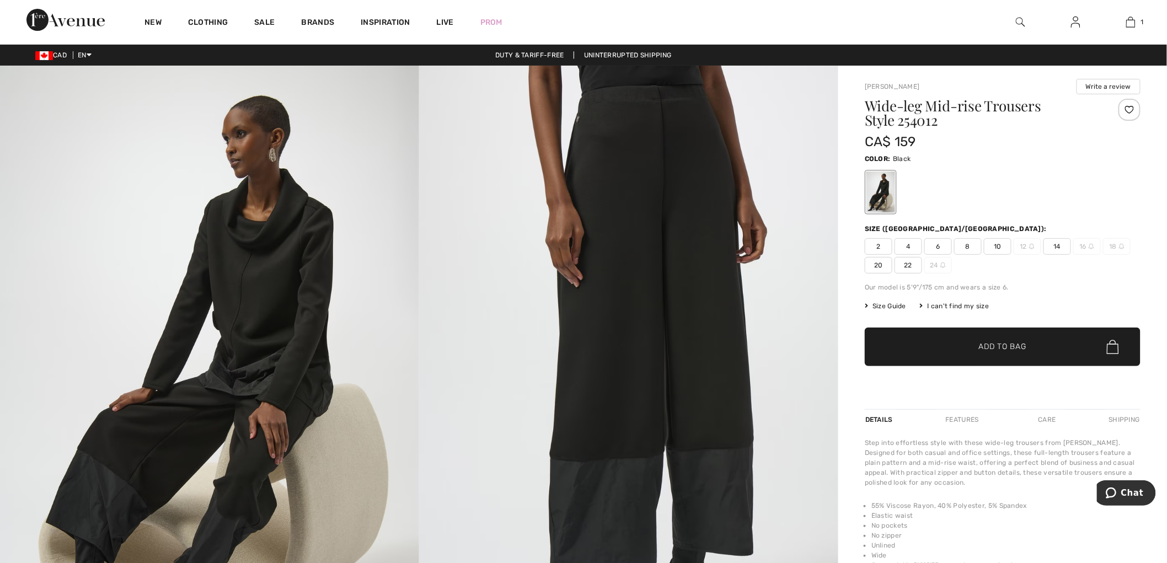
click at [1026, 18] on div at bounding box center [1020, 22] width 55 height 44
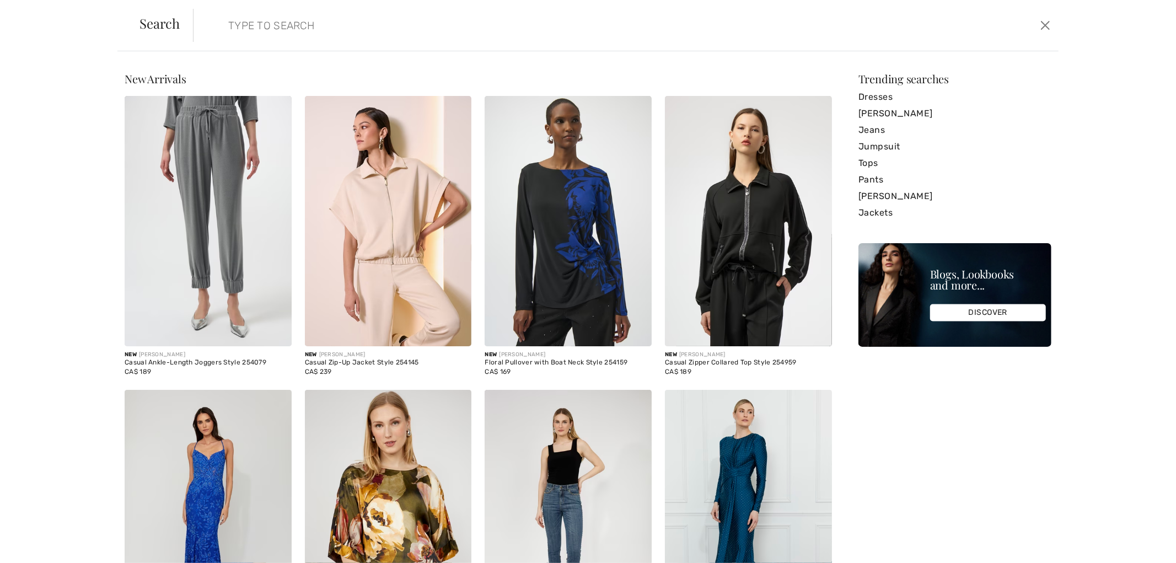
paste input "253282"
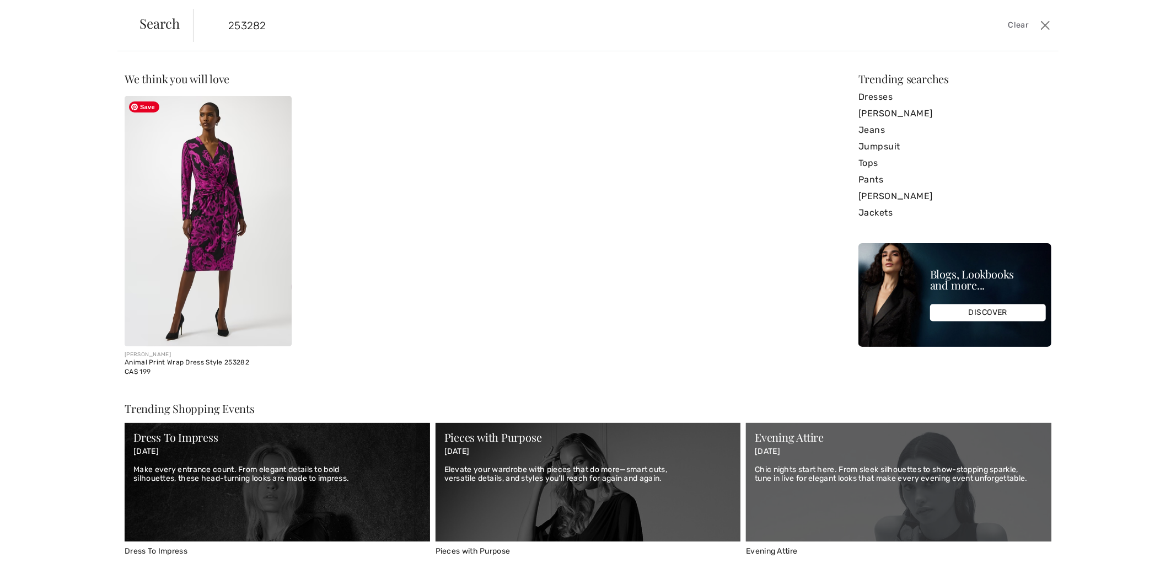
type input "253282"
click at [252, 177] on img at bounding box center [208, 221] width 167 height 250
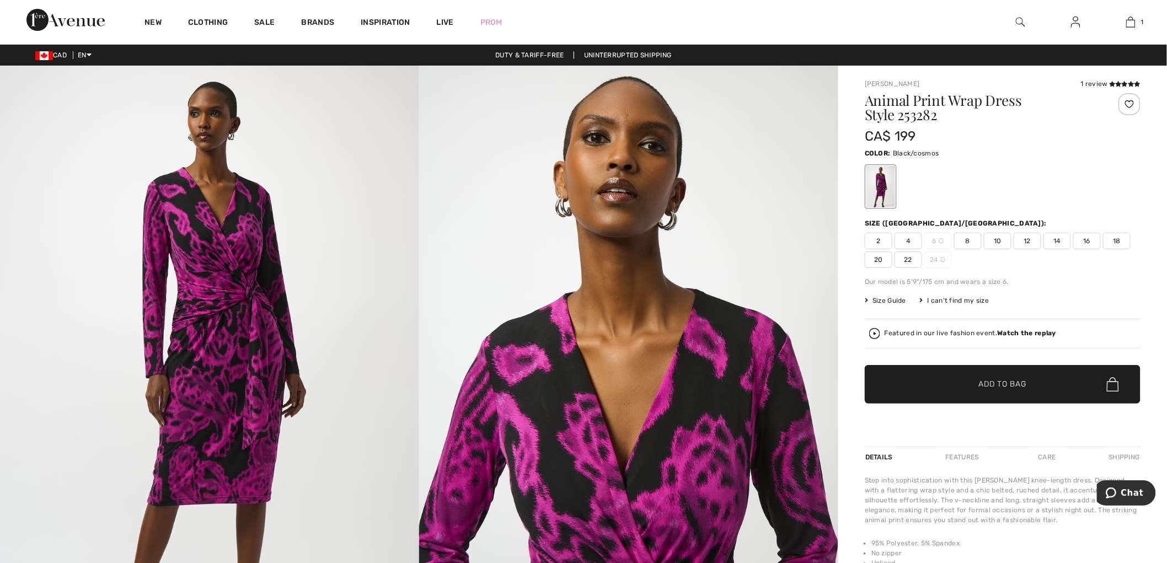
click at [945, 240] on span "6" at bounding box center [938, 241] width 28 height 17
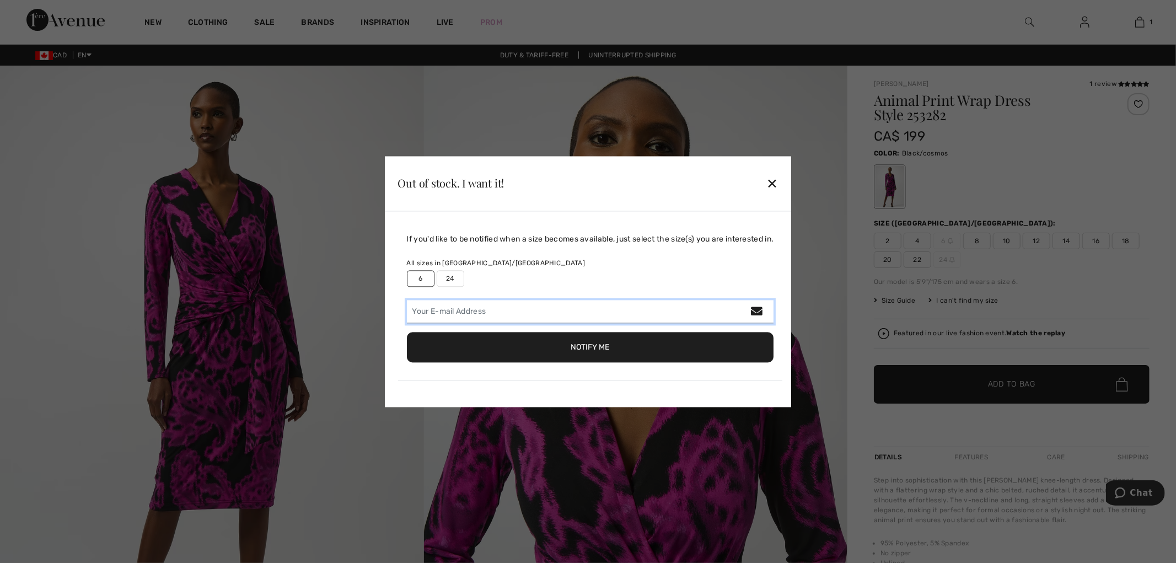
click at [651, 314] on input "email" at bounding box center [590, 311] width 367 height 23
paste input "[PERSON_NAME][EMAIL_ADDRESS][DOMAIN_NAME][PERSON_NAME]"
type input "[PERSON_NAME][EMAIL_ADDRESS][DOMAIN_NAME][PERSON_NAME]"
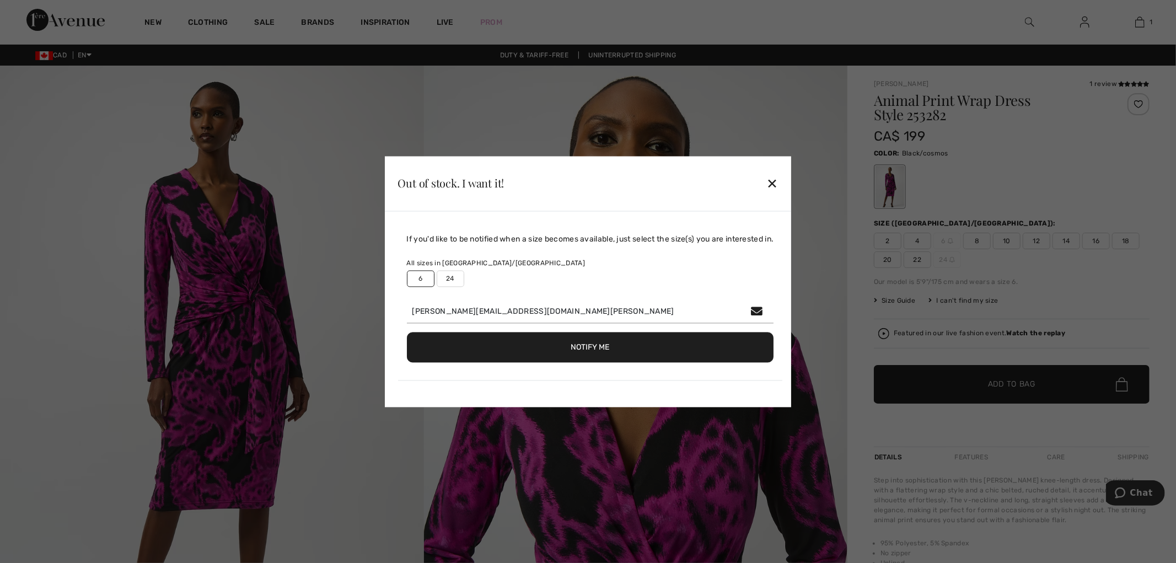
click at [624, 361] on button "Notify Me" at bounding box center [590, 347] width 367 height 30
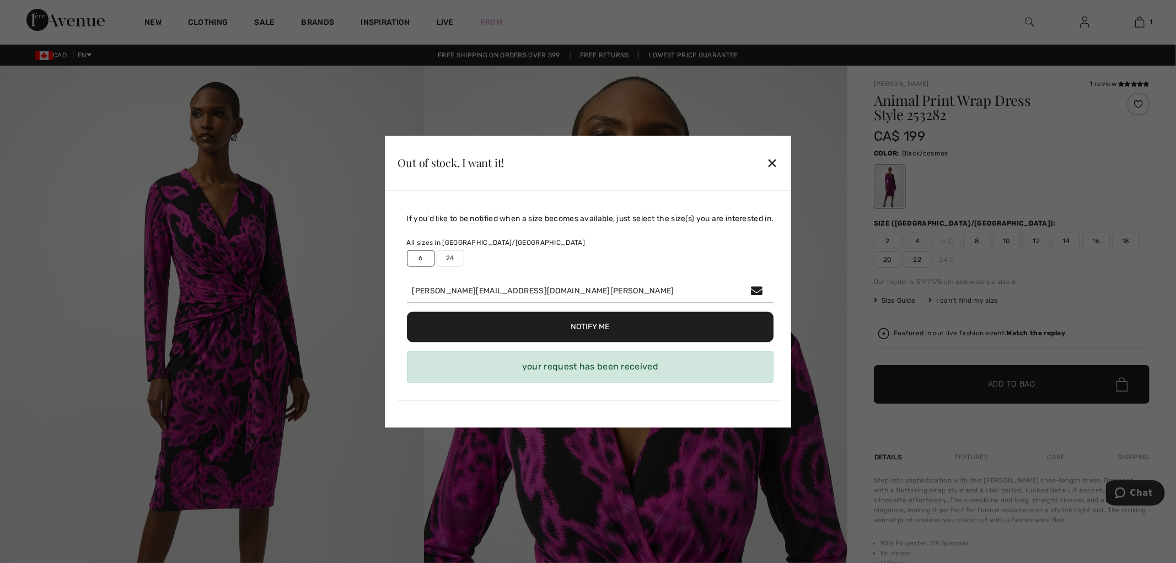
drag, startPoint x: 773, startPoint y: 164, endPoint x: 361, endPoint y: 15, distance: 437.9
click at [773, 164] on div "✕" at bounding box center [773, 163] width 12 height 23
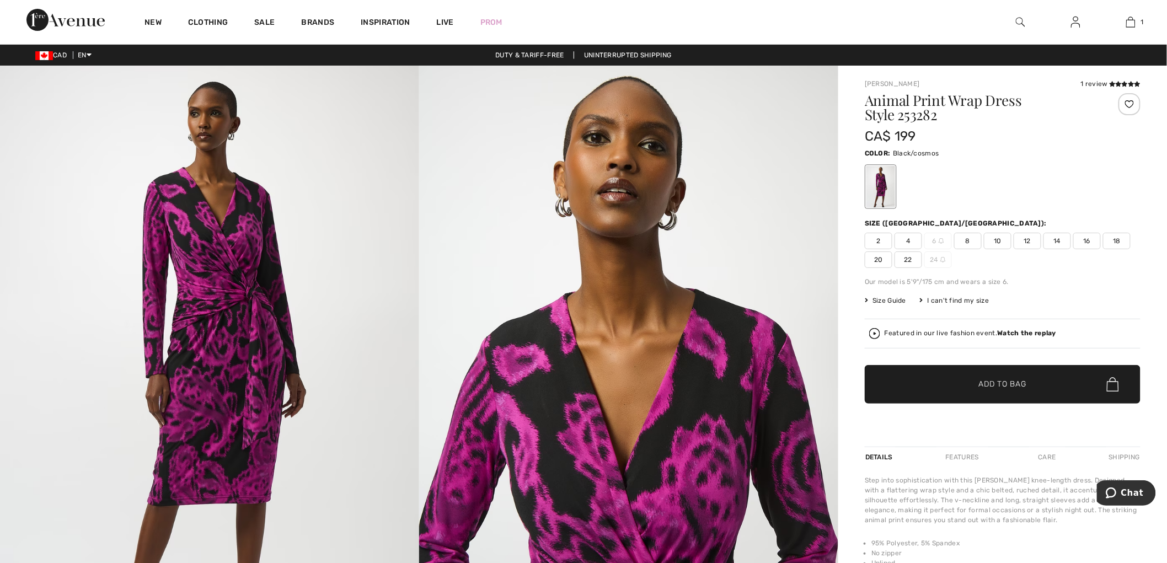
click at [938, 168] on div at bounding box center [1003, 187] width 276 height 46
drag, startPoint x: 938, startPoint y: 168, endPoint x: 941, endPoint y: 174, distance: 6.7
click at [941, 174] on div at bounding box center [1003, 187] width 276 height 46
click at [998, 194] on div at bounding box center [1003, 187] width 276 height 46
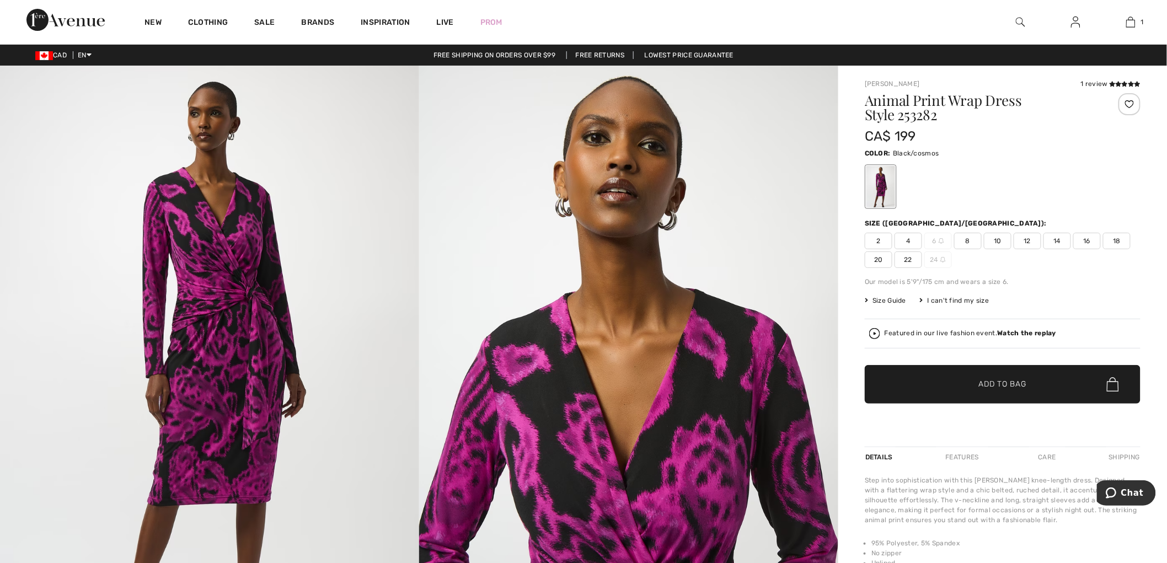
click at [954, 217] on div "Animal Print Wrap Dress Style 253282 CA$ 199 Color: Black/cosmos Size (CA/US): …" at bounding box center [1003, 270] width 276 height 354
click at [985, 156] on div "Color: Black/cosmos" at bounding box center [1003, 152] width 276 height 13
click at [1019, 41] on div at bounding box center [1020, 22] width 55 height 44
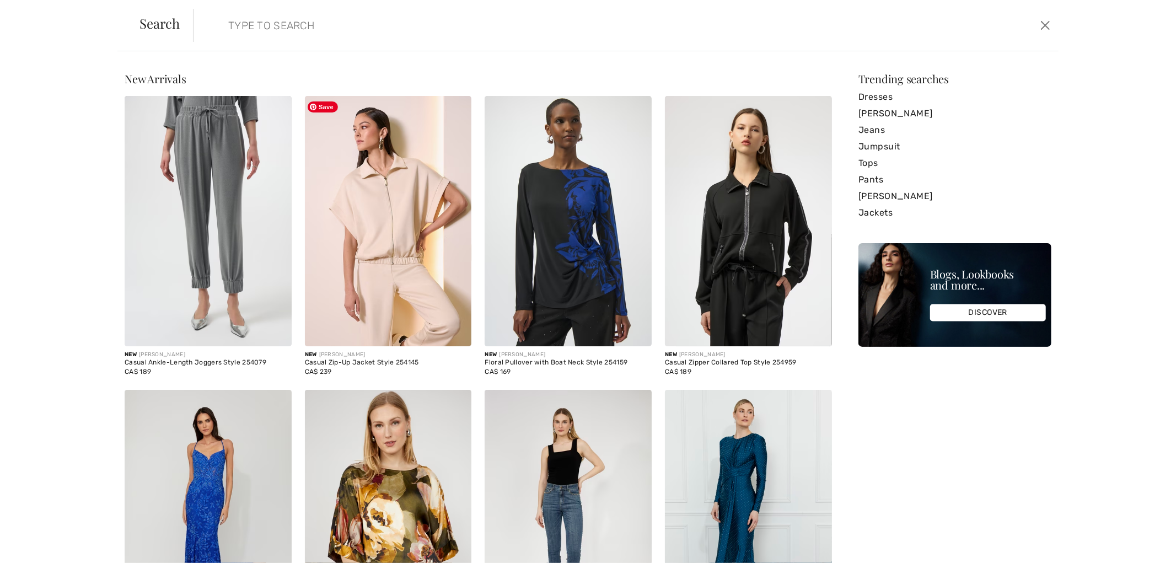
paste input "253745"
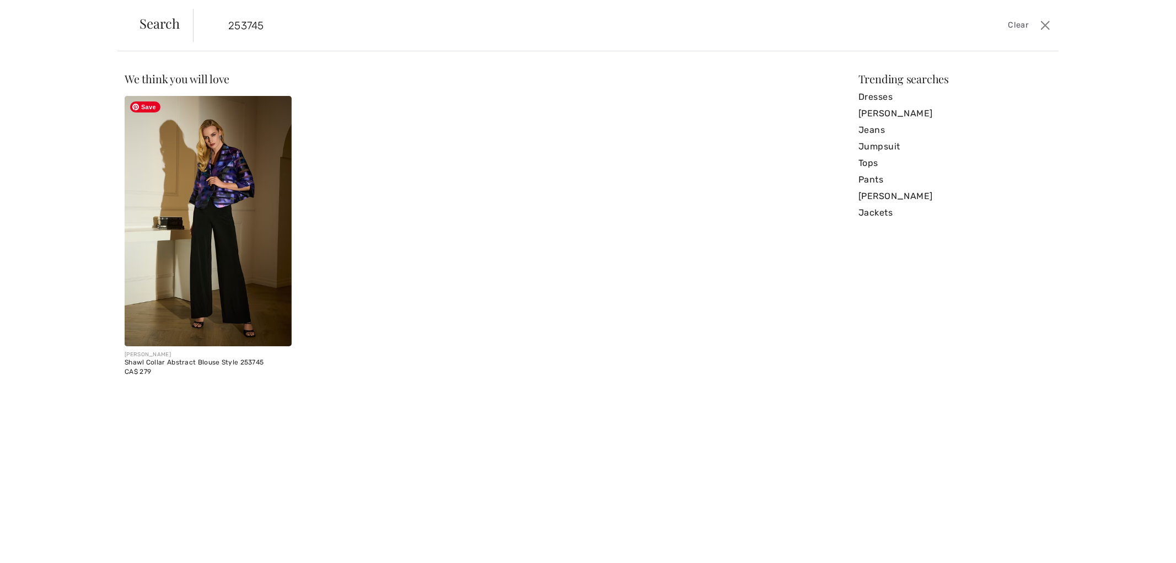
type input "253745"
click at [239, 207] on img at bounding box center [208, 221] width 167 height 250
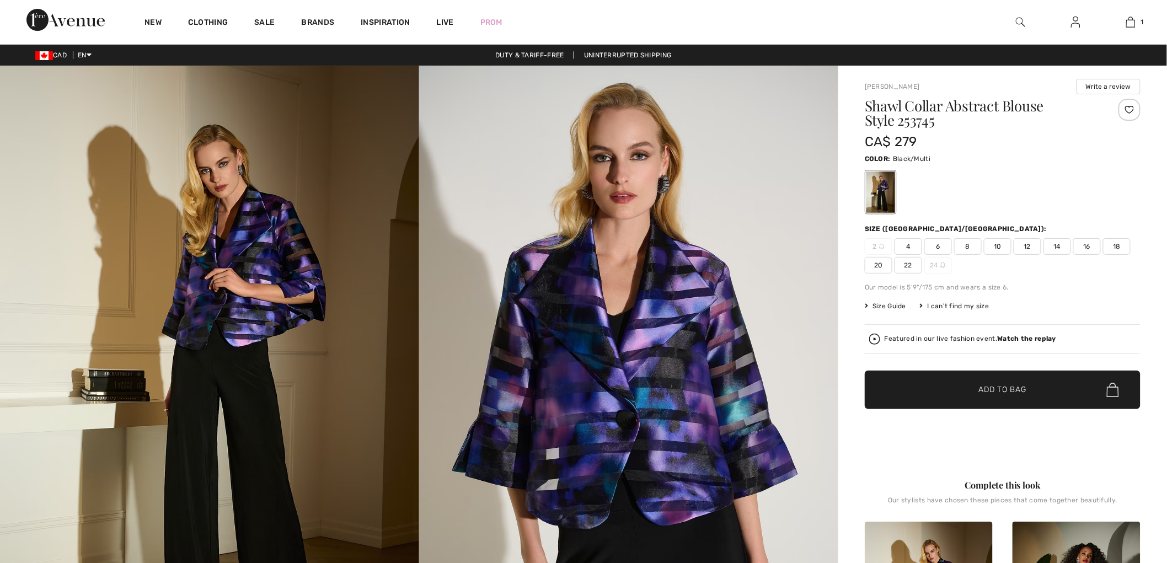
click at [908, 126] on h1 "Shawl Collar Abstract Blouse Style 253745" at bounding box center [980, 113] width 230 height 29
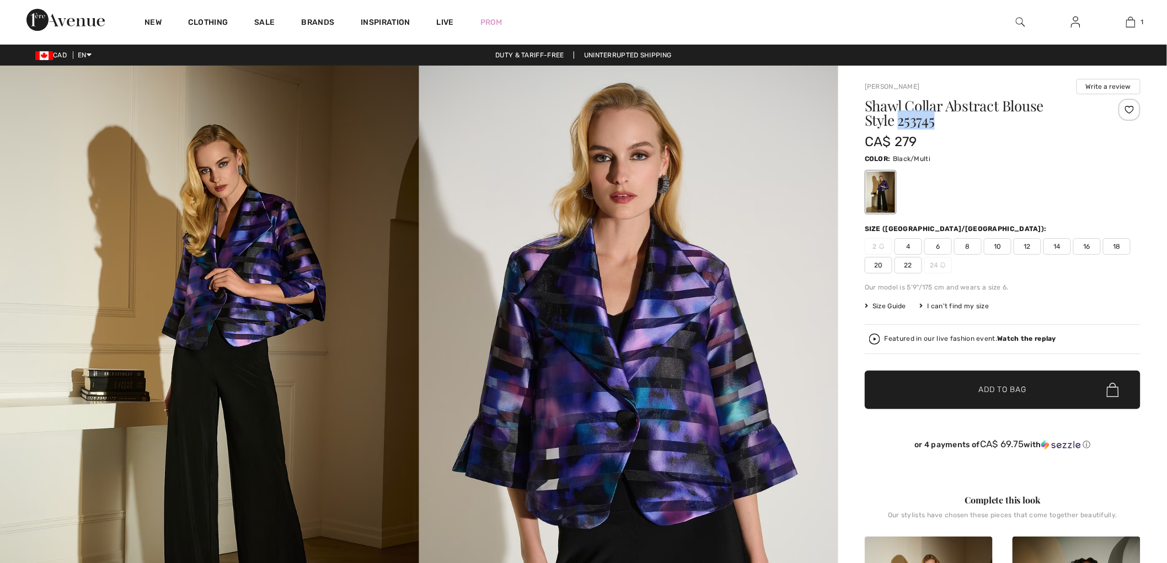
copy h1 "253745"
click at [956, 184] on div at bounding box center [1003, 192] width 276 height 46
click at [898, 116] on h1 "Shawl Collar Abstract Blouse Style 253745" at bounding box center [980, 113] width 230 height 29
copy h1 "253745"
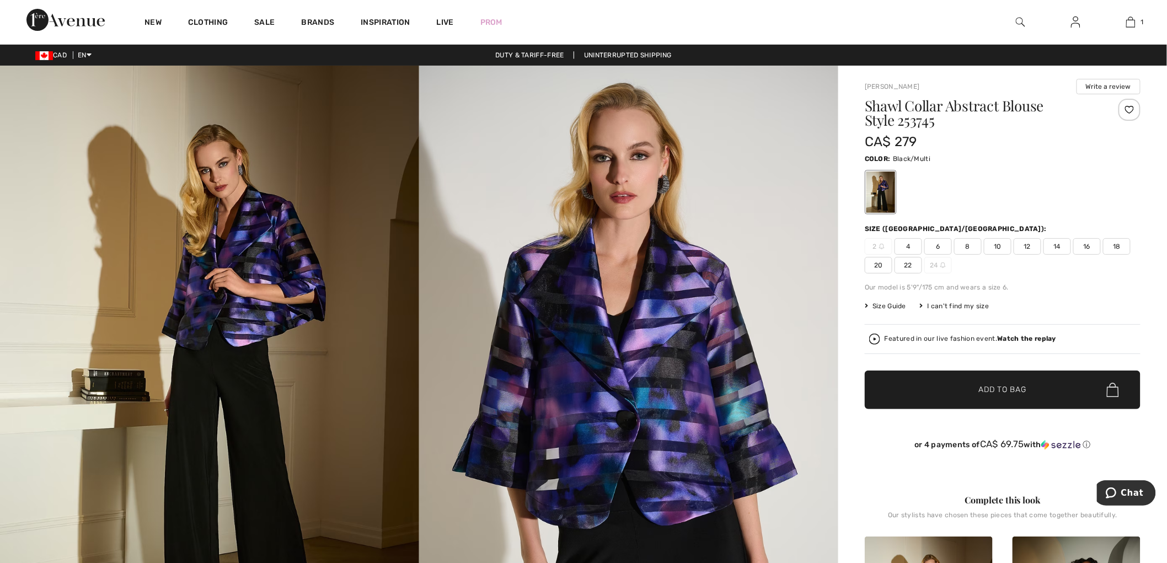
click at [1053, 132] on div "CA$ 279" at bounding box center [980, 142] width 230 height 20
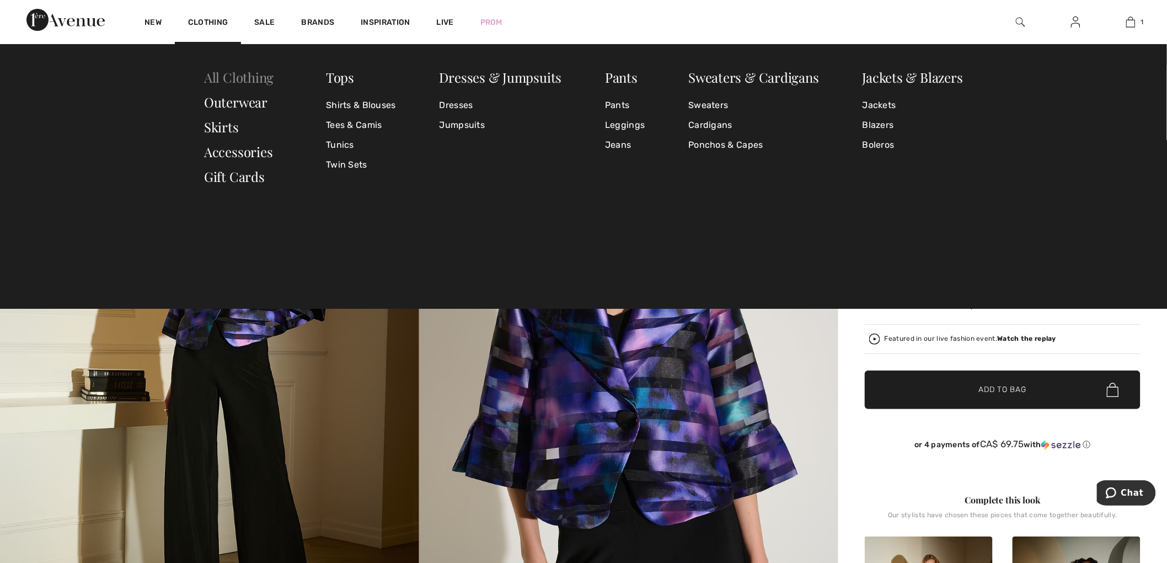
click at [218, 69] on link "All Clothing" at bounding box center [238, 77] width 69 height 18
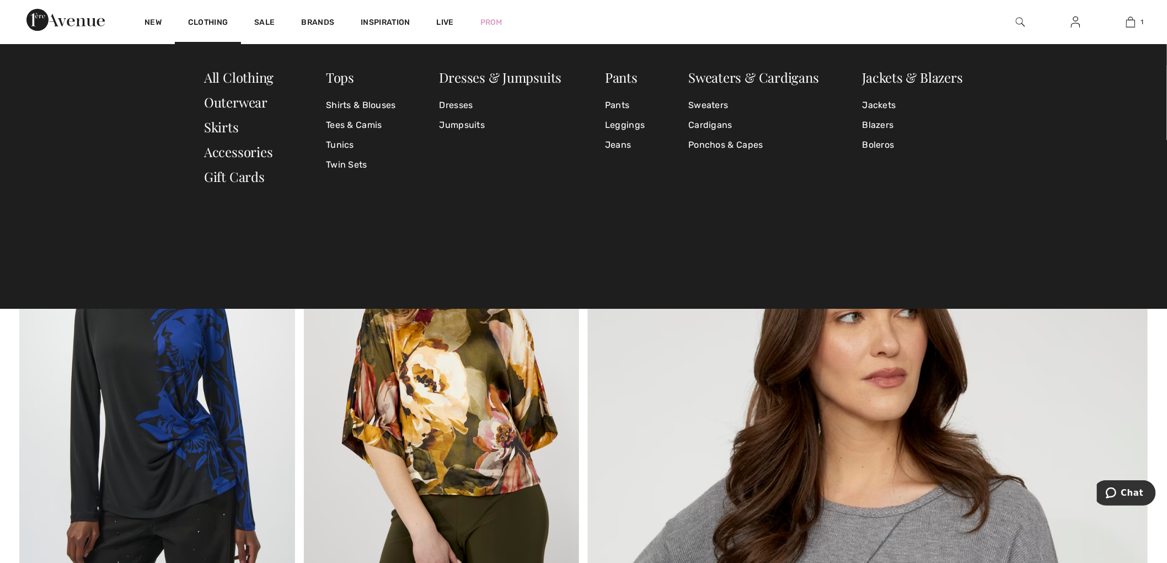
click at [222, 64] on div "Tops Shirts & Blouses Tees & Camis Tunics Twin Sets Dresses & Jumpsuits Dresses…" at bounding box center [583, 176] width 1167 height 265
click at [222, 68] on link "All Clothing" at bounding box center [238, 77] width 69 height 18
